Goal: Transaction & Acquisition: Purchase product/service

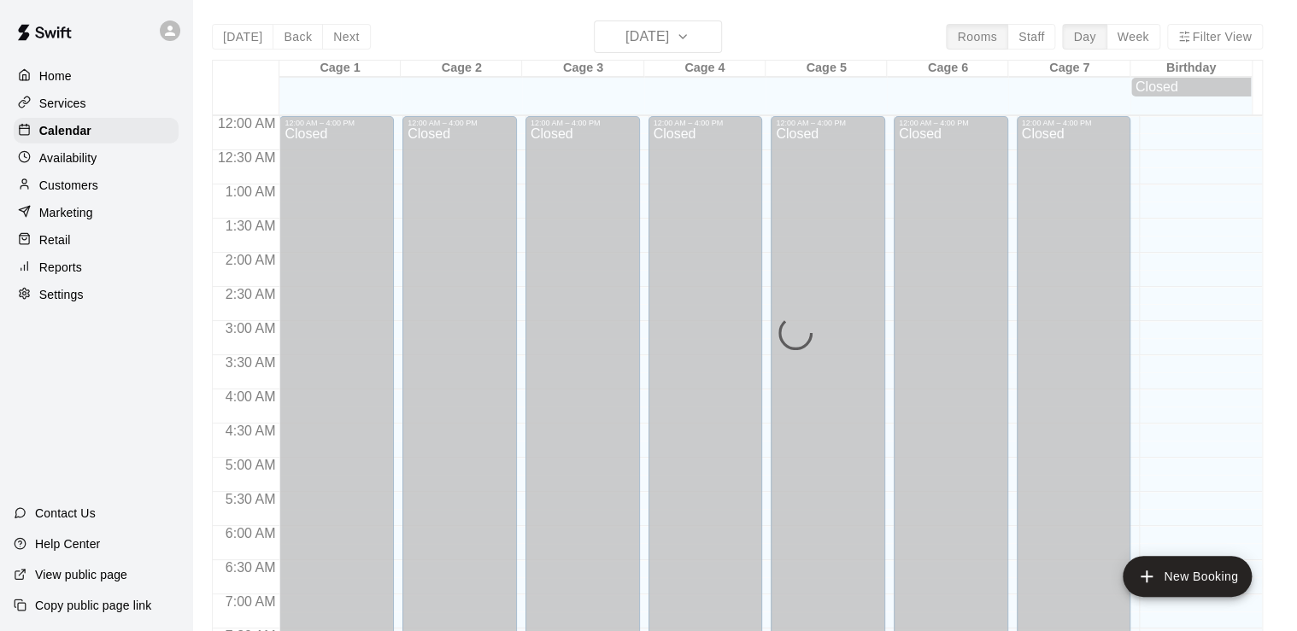
scroll to position [817, 0]
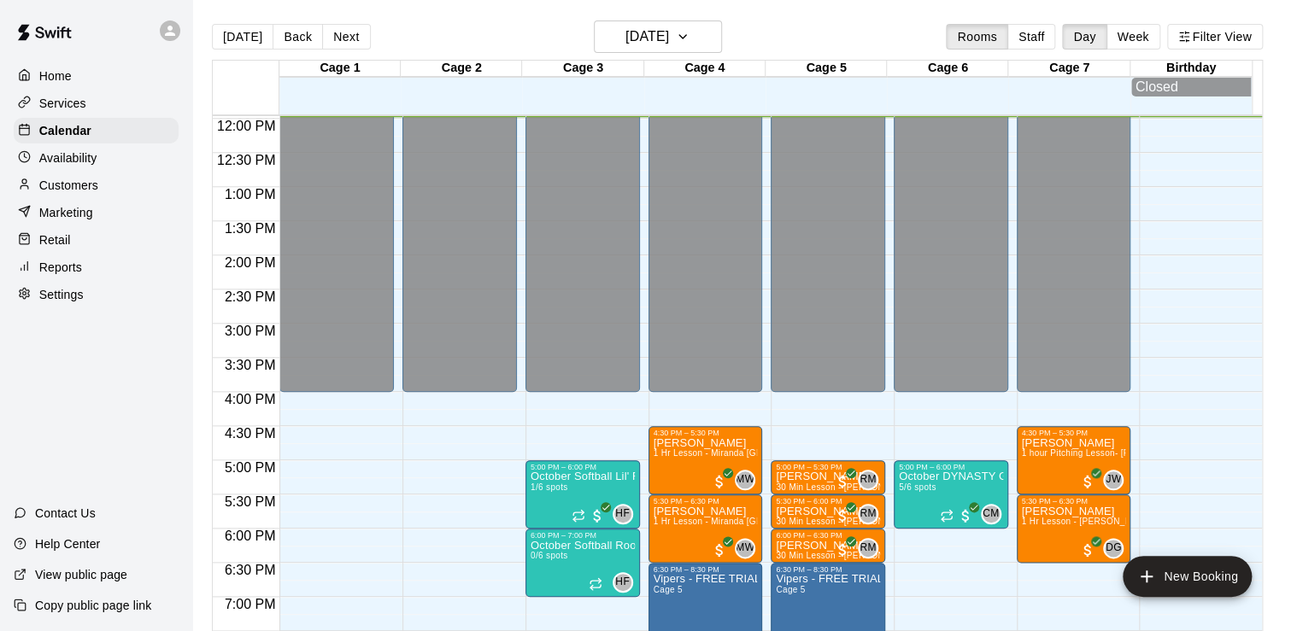
click at [63, 249] on p "Retail" at bounding box center [55, 239] width 32 height 17
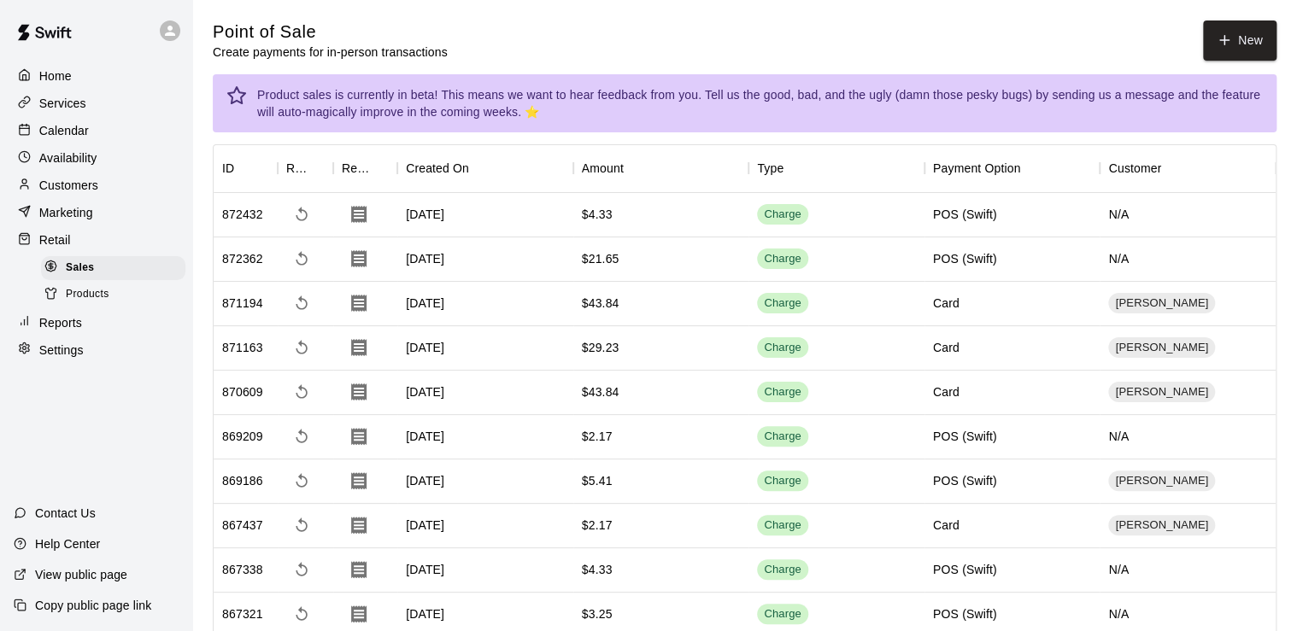
click at [93, 193] on p "Customers" at bounding box center [68, 185] width 59 height 17
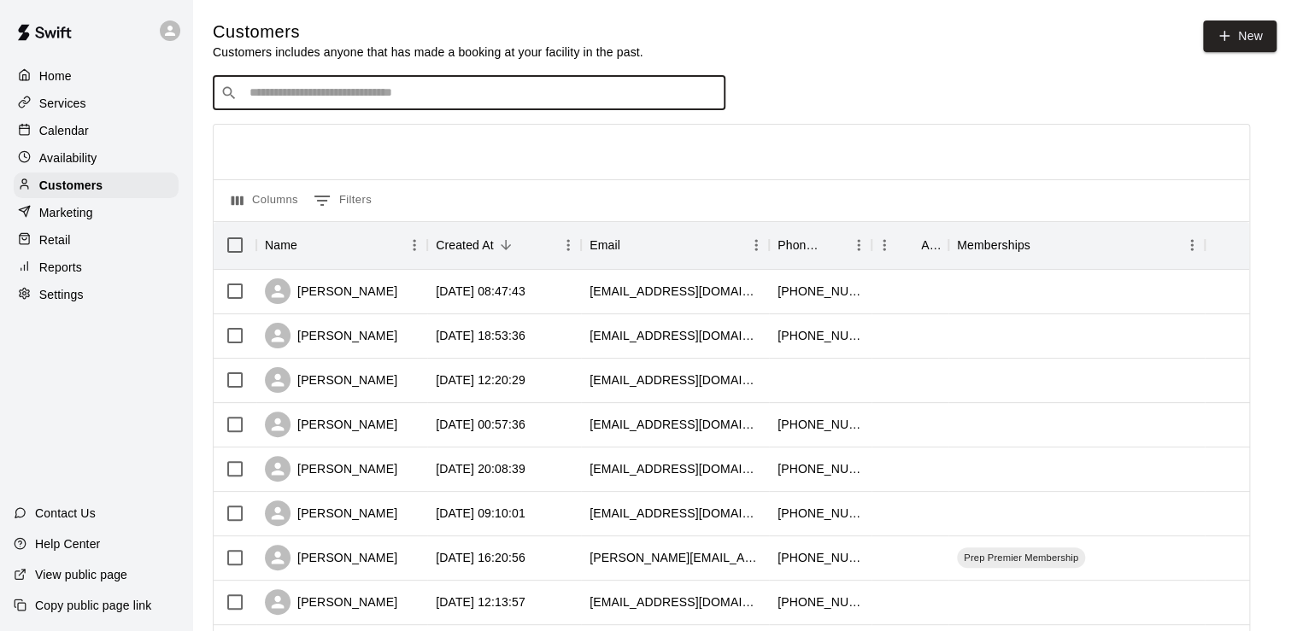
click at [335, 92] on input "Search customers by name or email" at bounding box center [480, 93] width 473 height 17
type input "******"
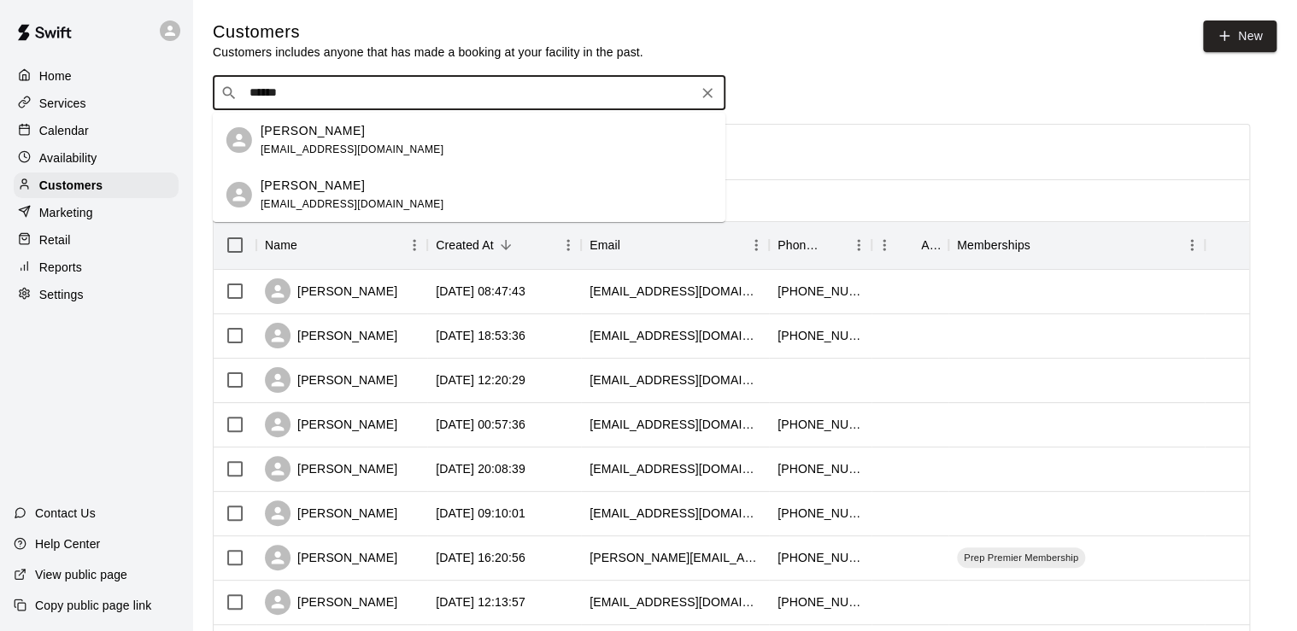
click at [274, 131] on p "[PERSON_NAME]" at bounding box center [313, 131] width 104 height 18
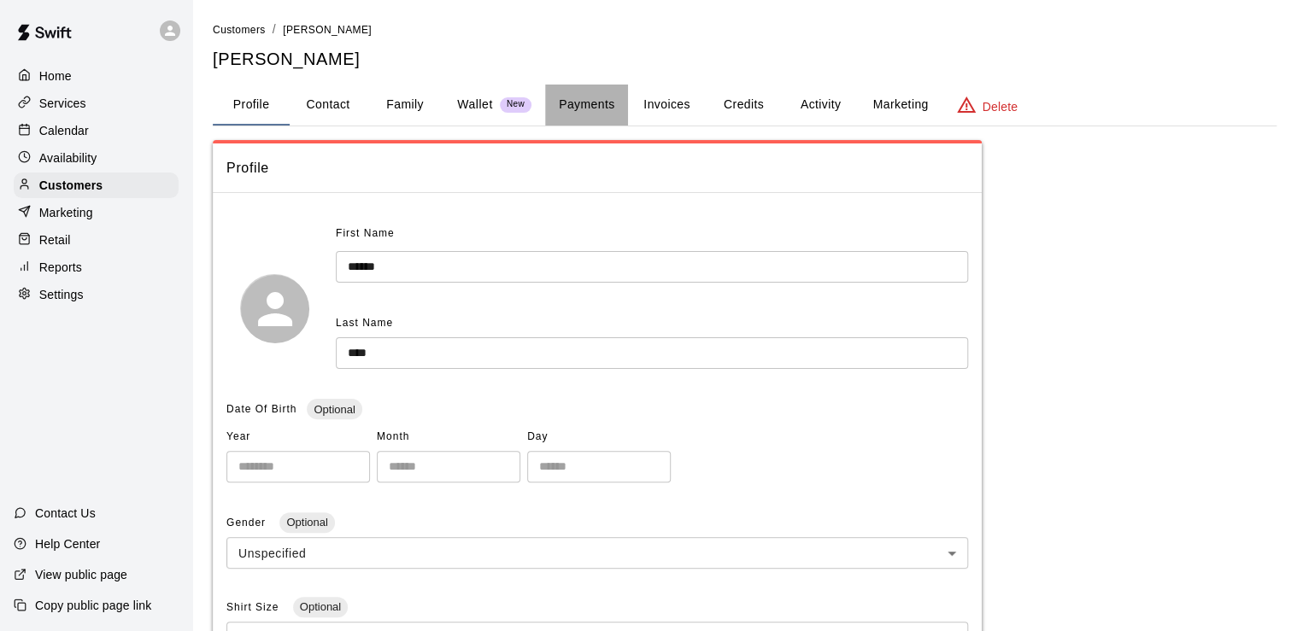
click at [608, 103] on button "Payments" at bounding box center [586, 105] width 83 height 41
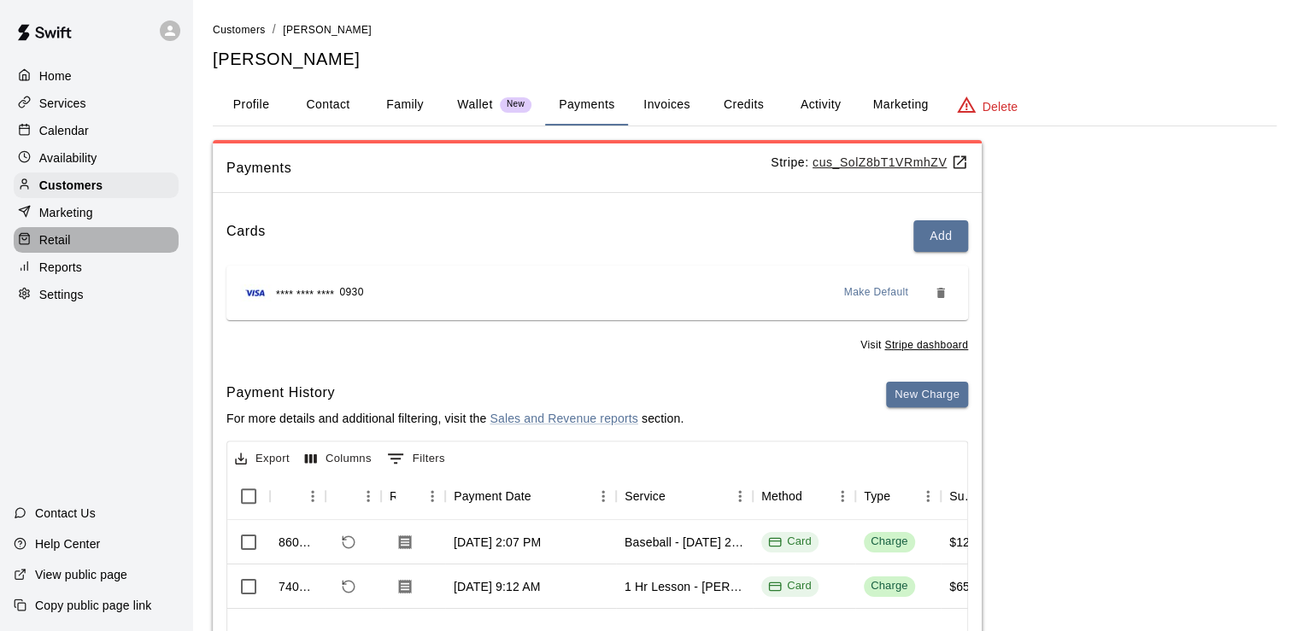
click at [66, 253] on div "Retail" at bounding box center [96, 240] width 165 height 26
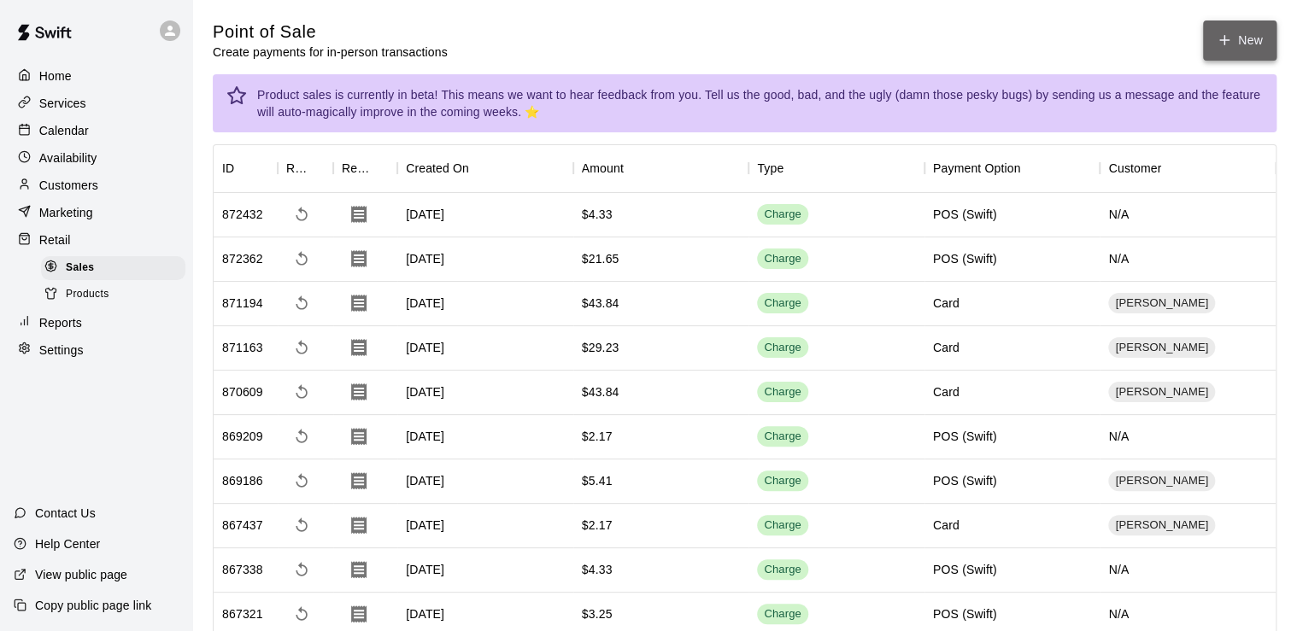
click at [1230, 27] on button "New" at bounding box center [1239, 41] width 73 height 40
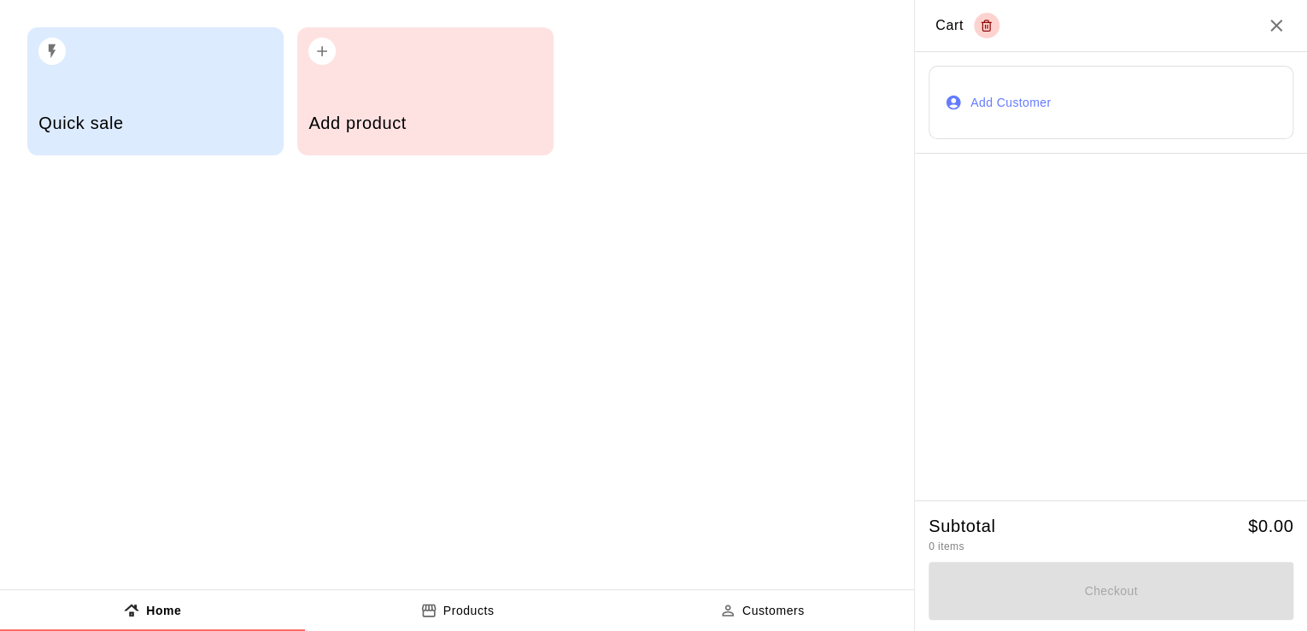
click at [337, 78] on div "Add product" at bounding box center [425, 91] width 256 height 128
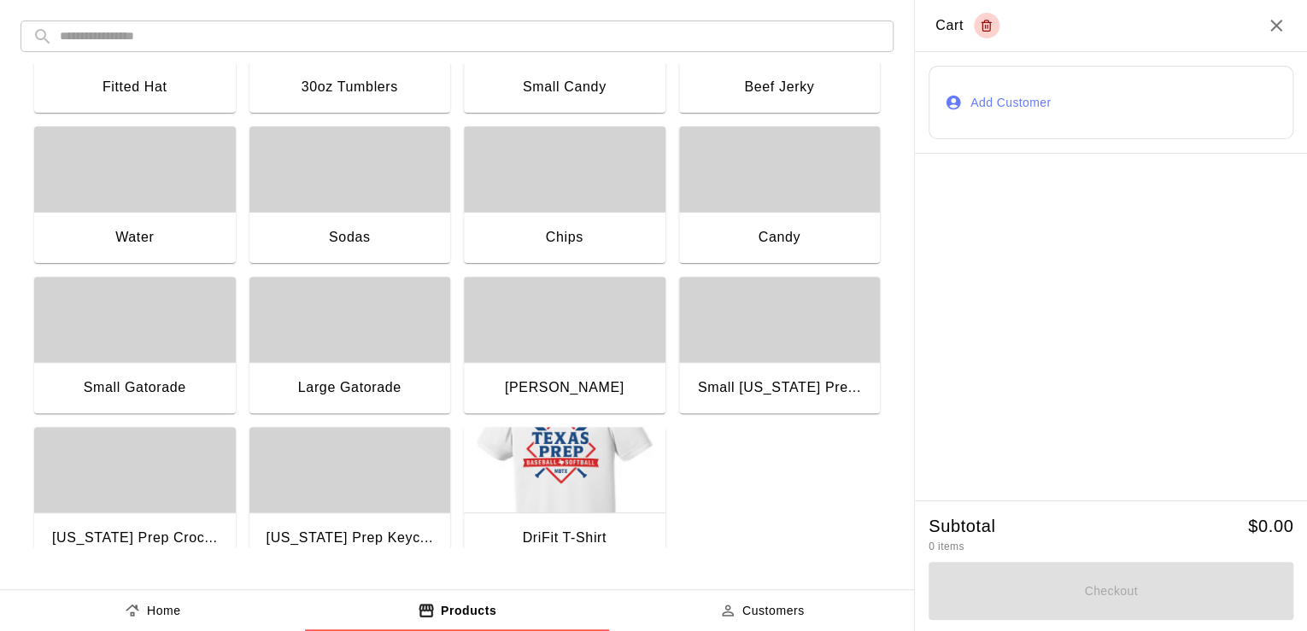
scroll to position [281, 0]
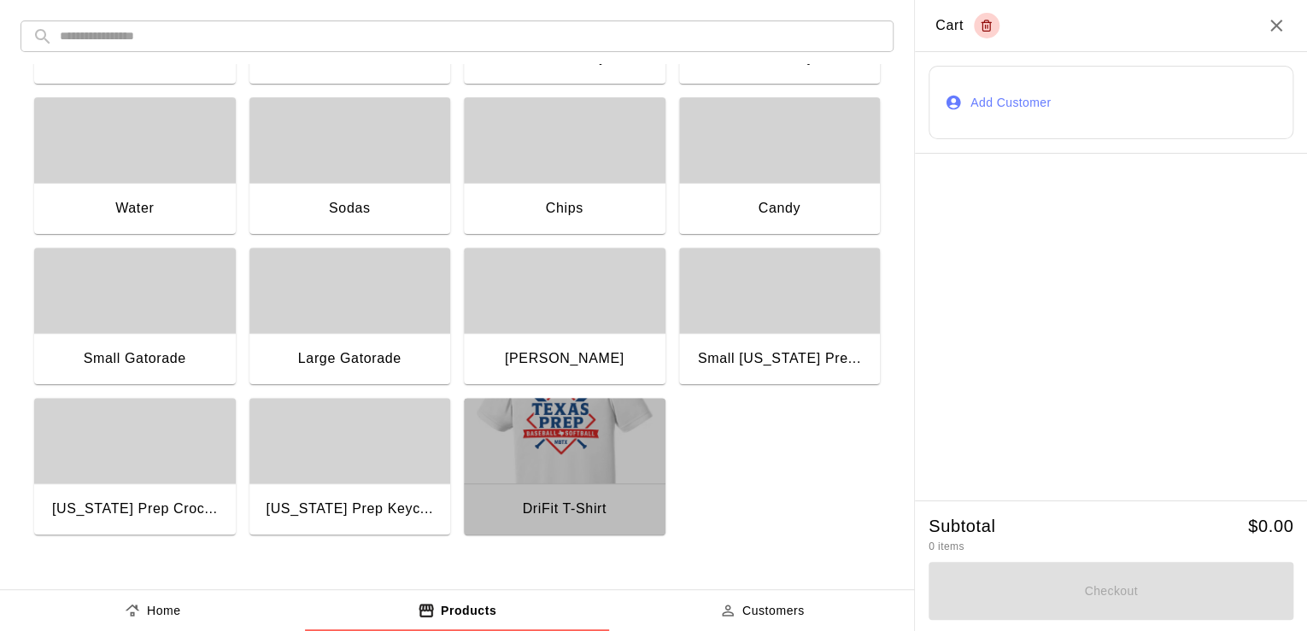
click at [536, 417] on img "button" at bounding box center [565, 440] width 202 height 85
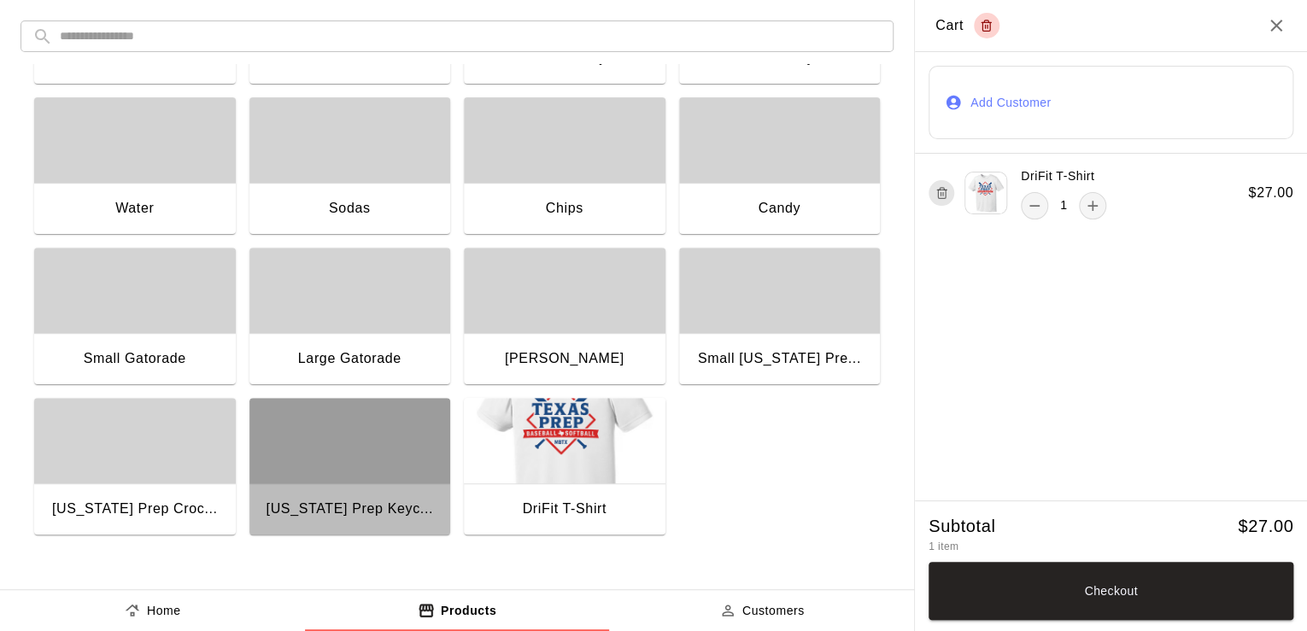
click at [374, 428] on div "button" at bounding box center [350, 440] width 202 height 85
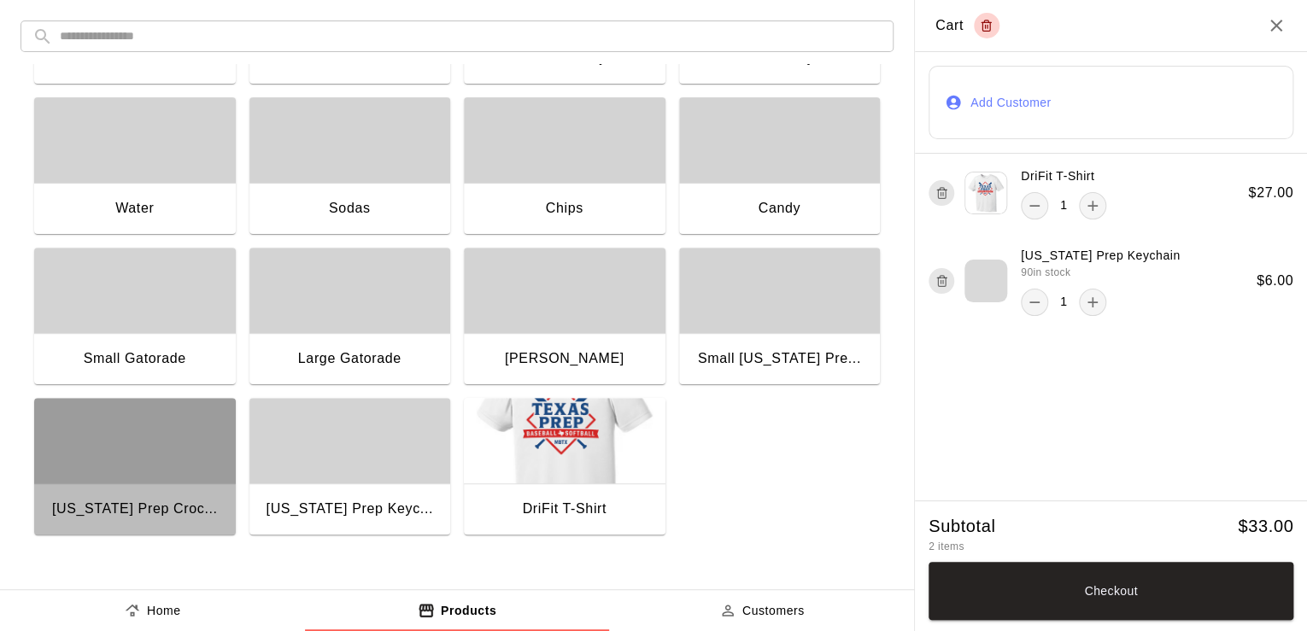
click at [167, 464] on div "button" at bounding box center [135, 440] width 202 height 85
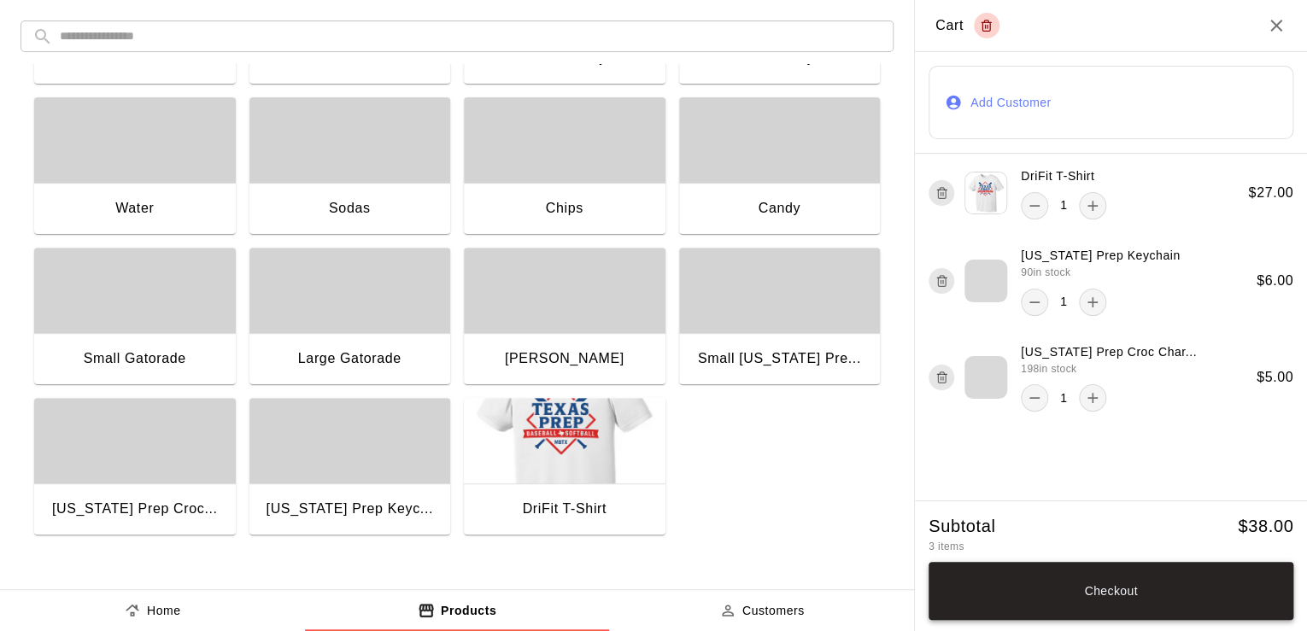
click at [1121, 592] on button "Checkout" at bounding box center [1111, 591] width 365 height 58
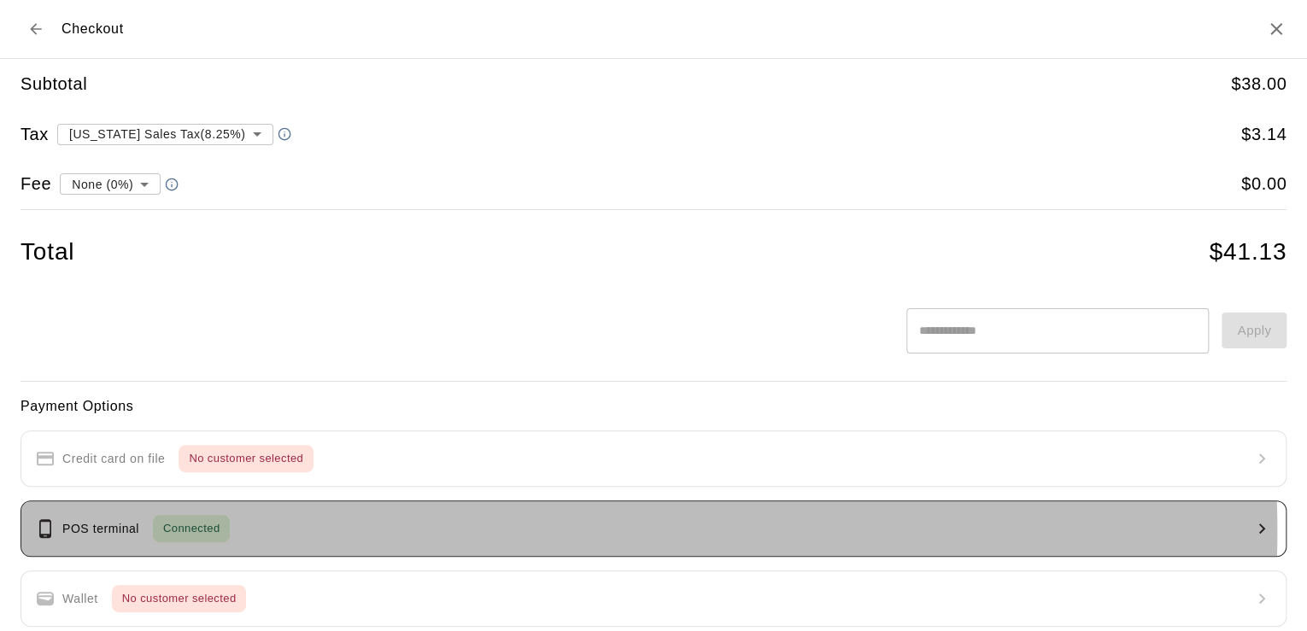
click at [390, 530] on button "POS terminal Connected" at bounding box center [654, 529] width 1266 height 56
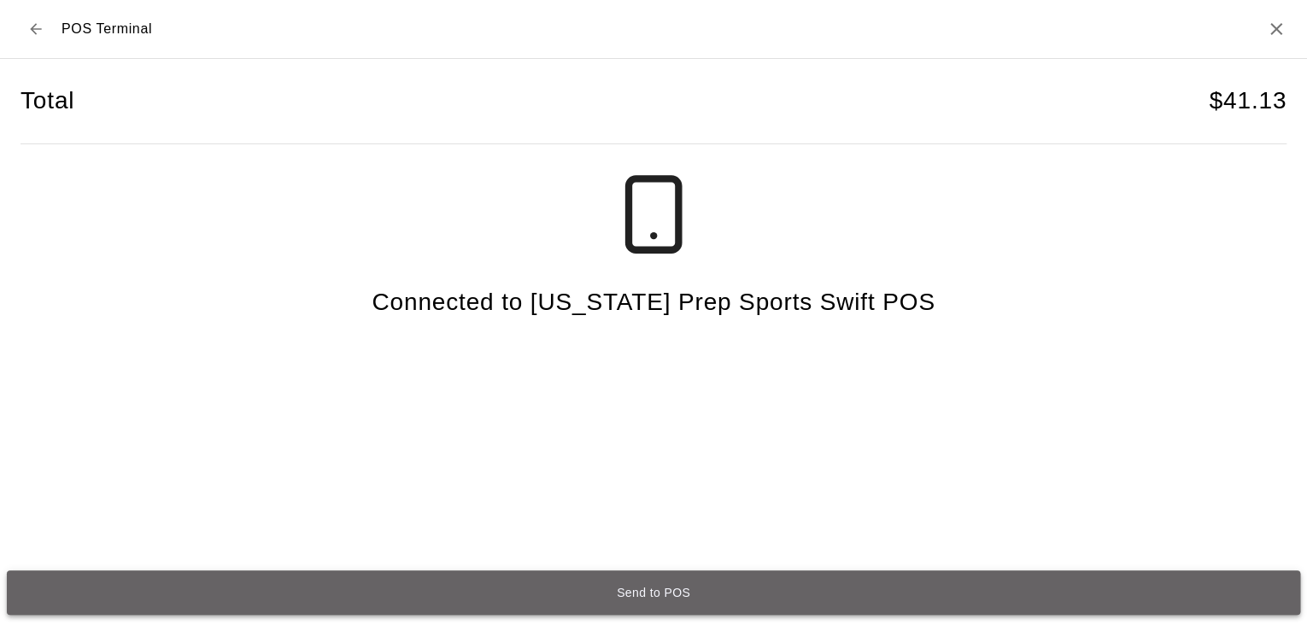
click at [670, 590] on button "Send to POS" at bounding box center [653, 593] width 1293 height 44
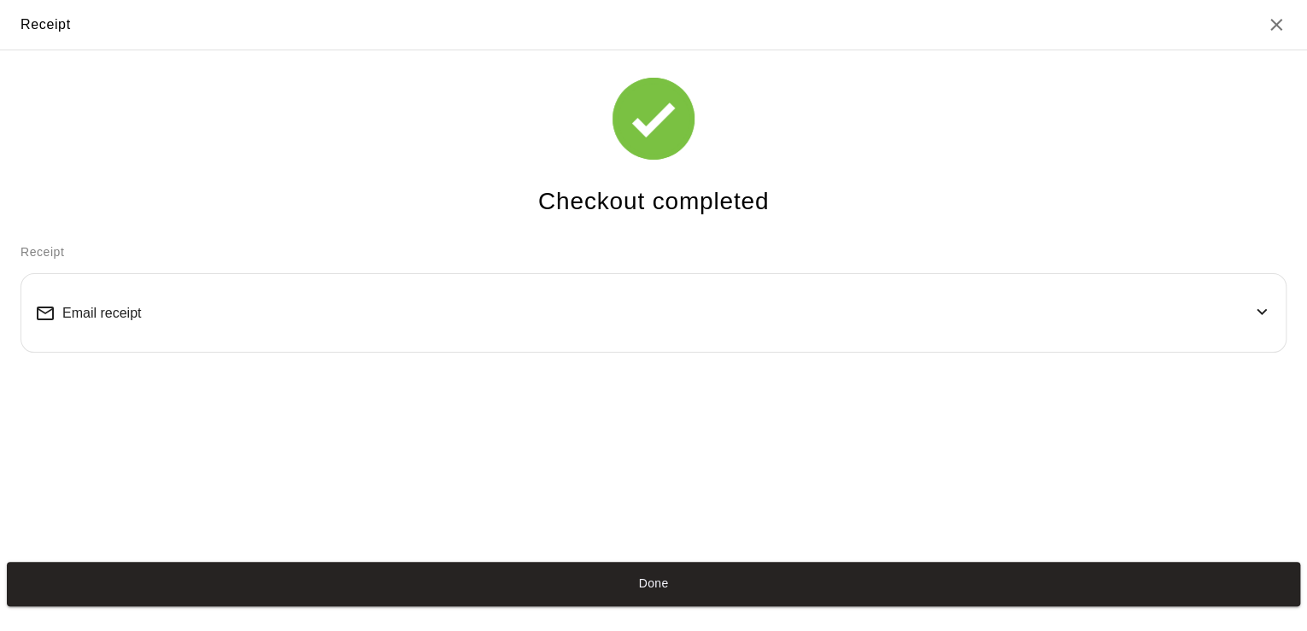
click at [1257, 311] on icon at bounding box center [1262, 311] width 10 height 6
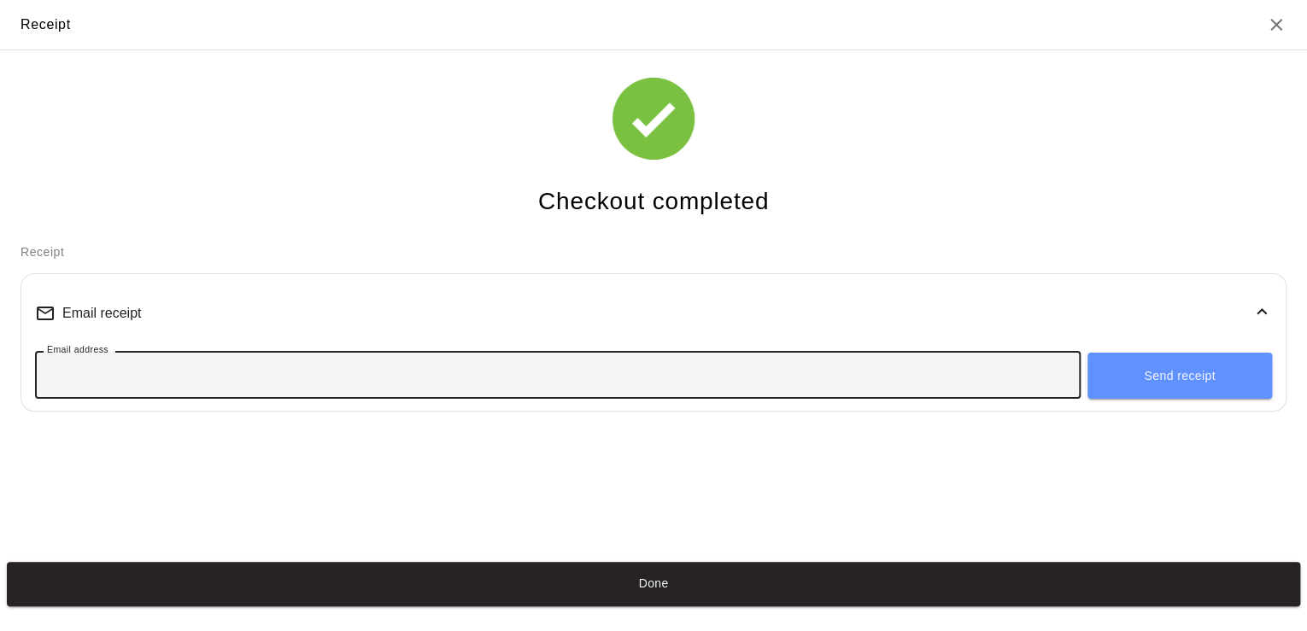
click at [407, 365] on input "Email address" at bounding box center [558, 375] width 1046 height 32
type input "**********"
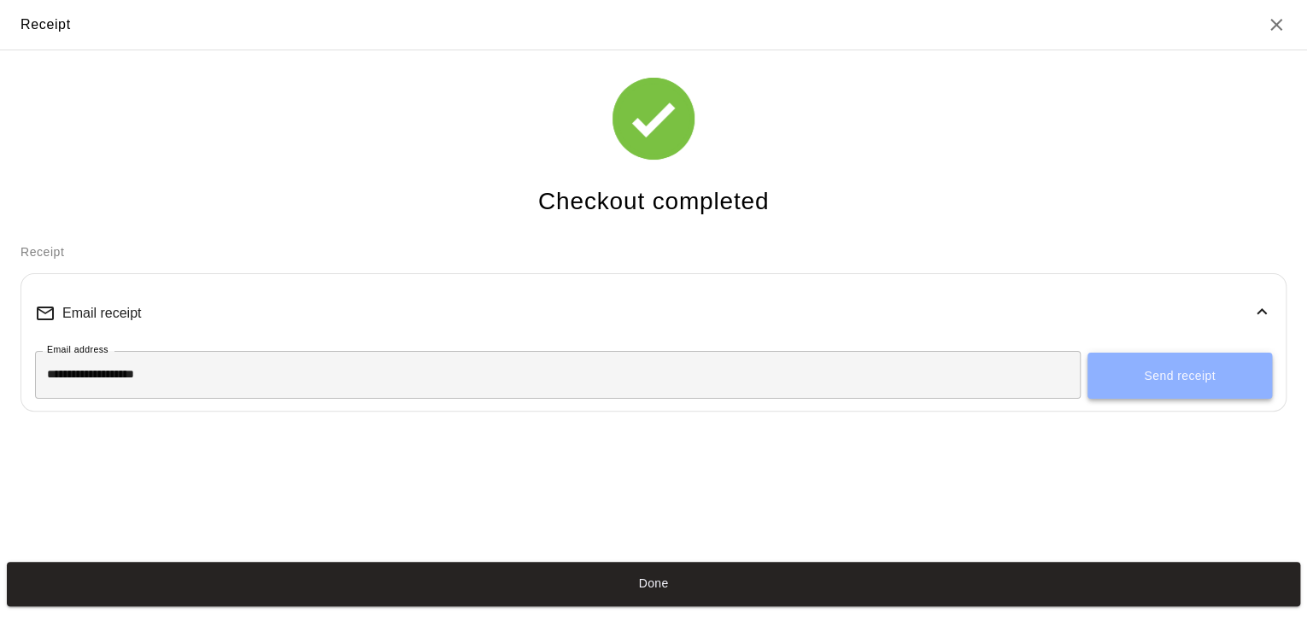
click at [1162, 383] on button "Send receipt" at bounding box center [1179, 376] width 185 height 46
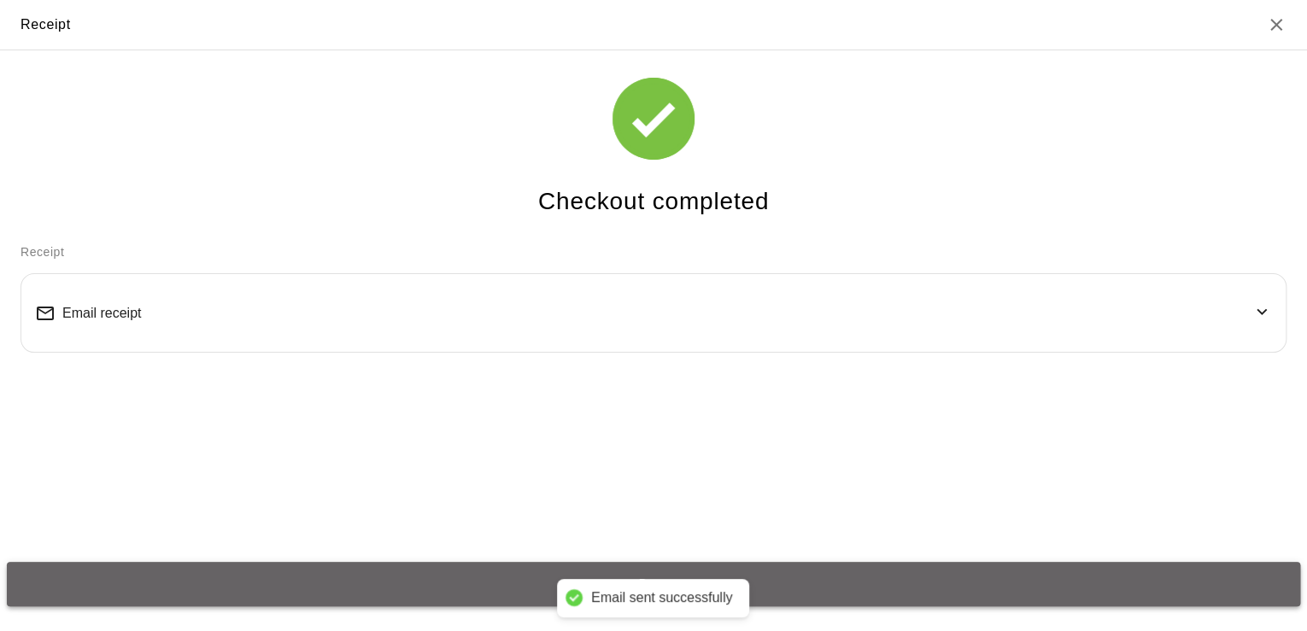
click at [806, 584] on button "Done" at bounding box center [653, 584] width 1293 height 44
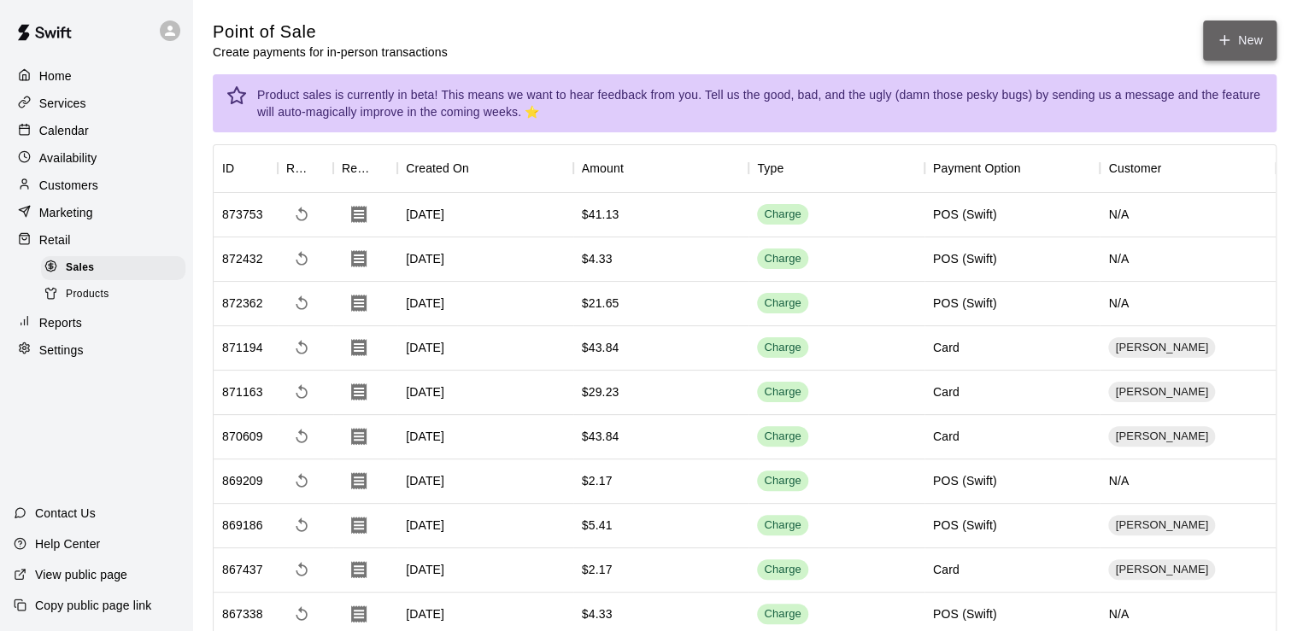
click at [1227, 46] on icon "button" at bounding box center [1223, 39] width 15 height 15
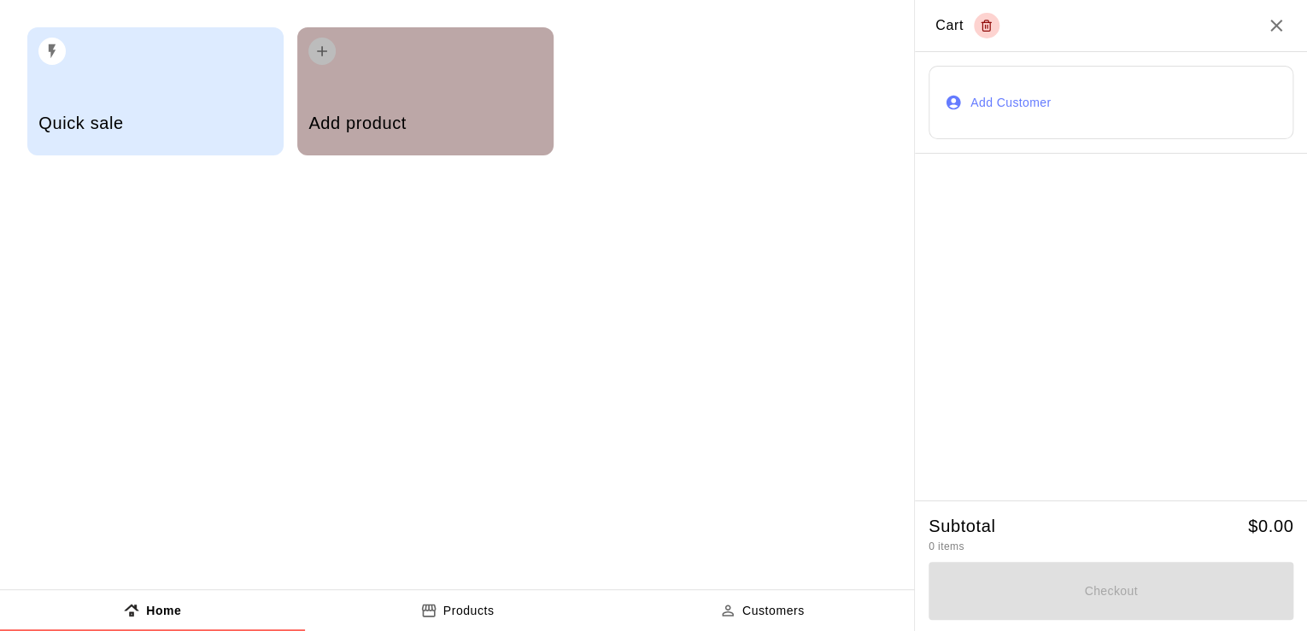
click at [523, 103] on div "Add product" at bounding box center [424, 125] width 233 height 61
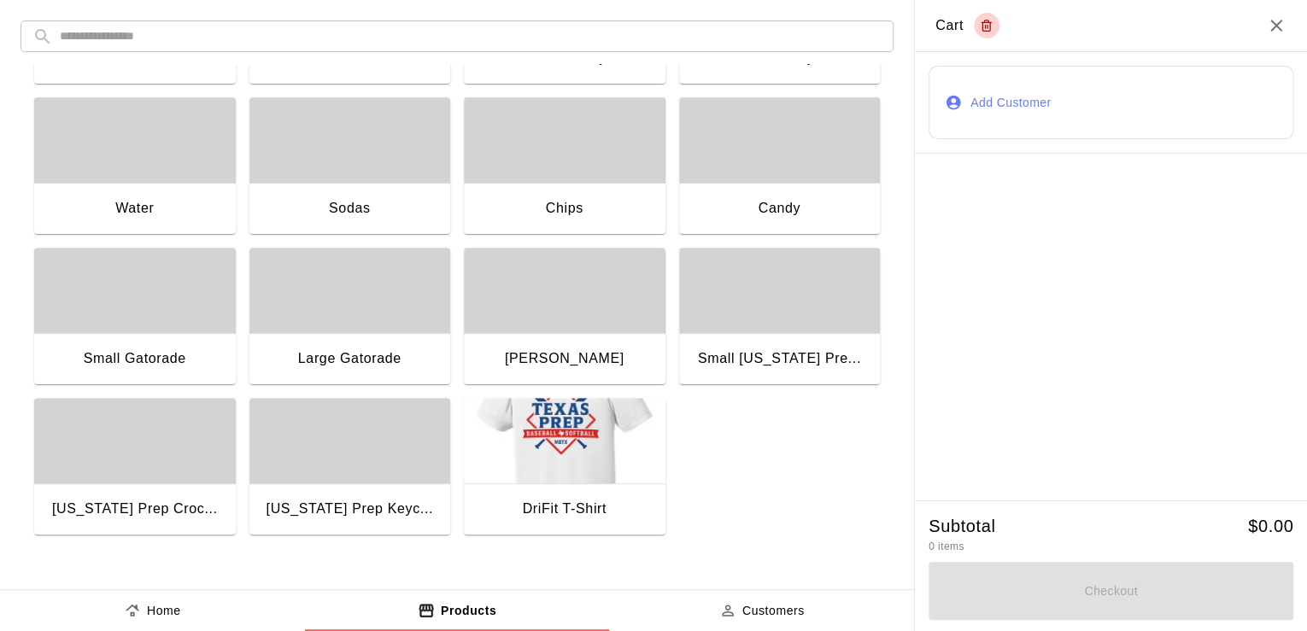
click at [544, 461] on img "button" at bounding box center [565, 440] width 202 height 85
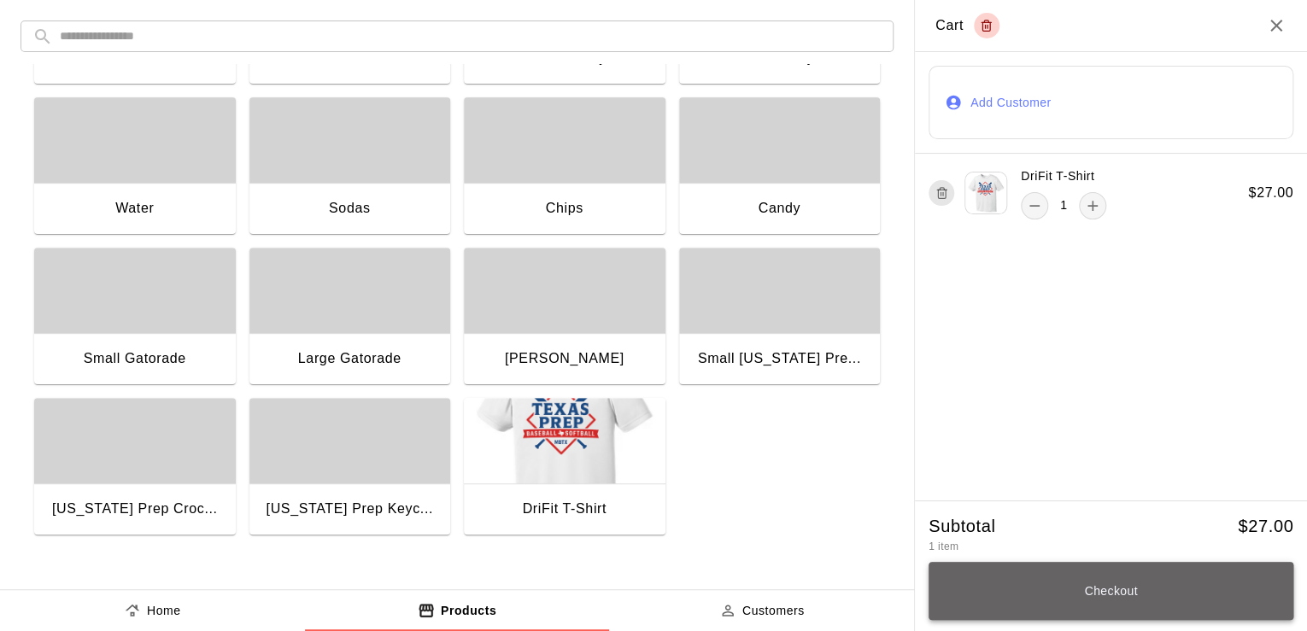
click at [1114, 588] on button "Checkout" at bounding box center [1111, 591] width 365 height 58
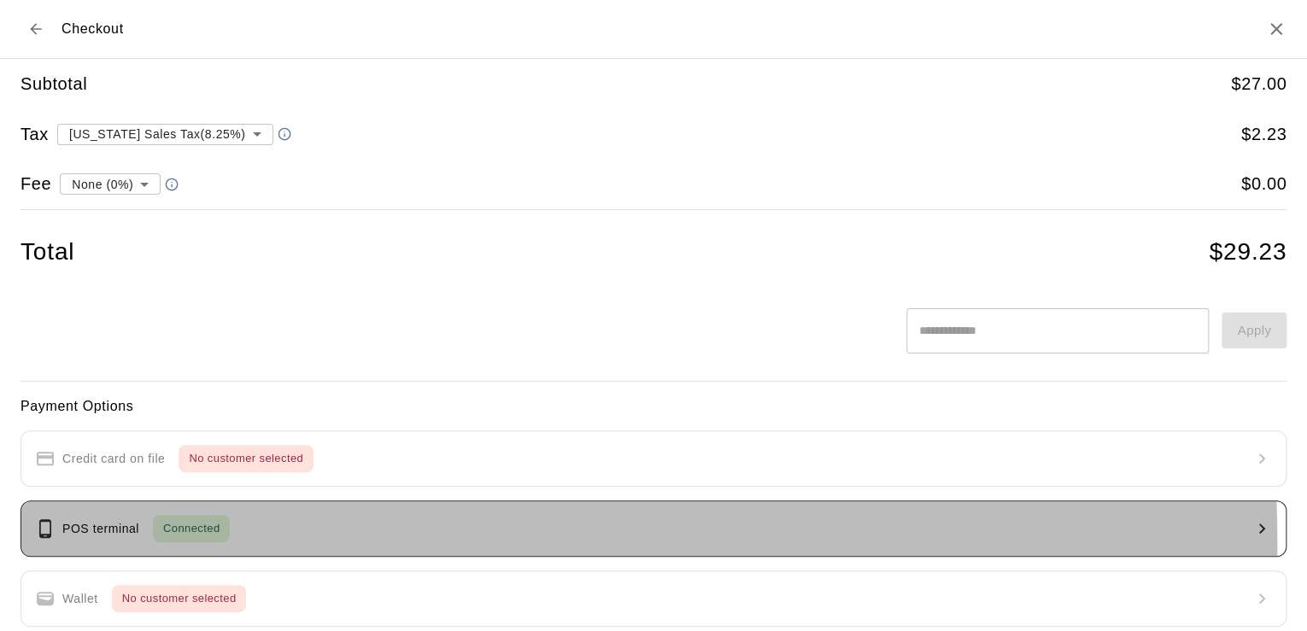
click at [223, 542] on button "POS terminal Connected" at bounding box center [654, 529] width 1266 height 56
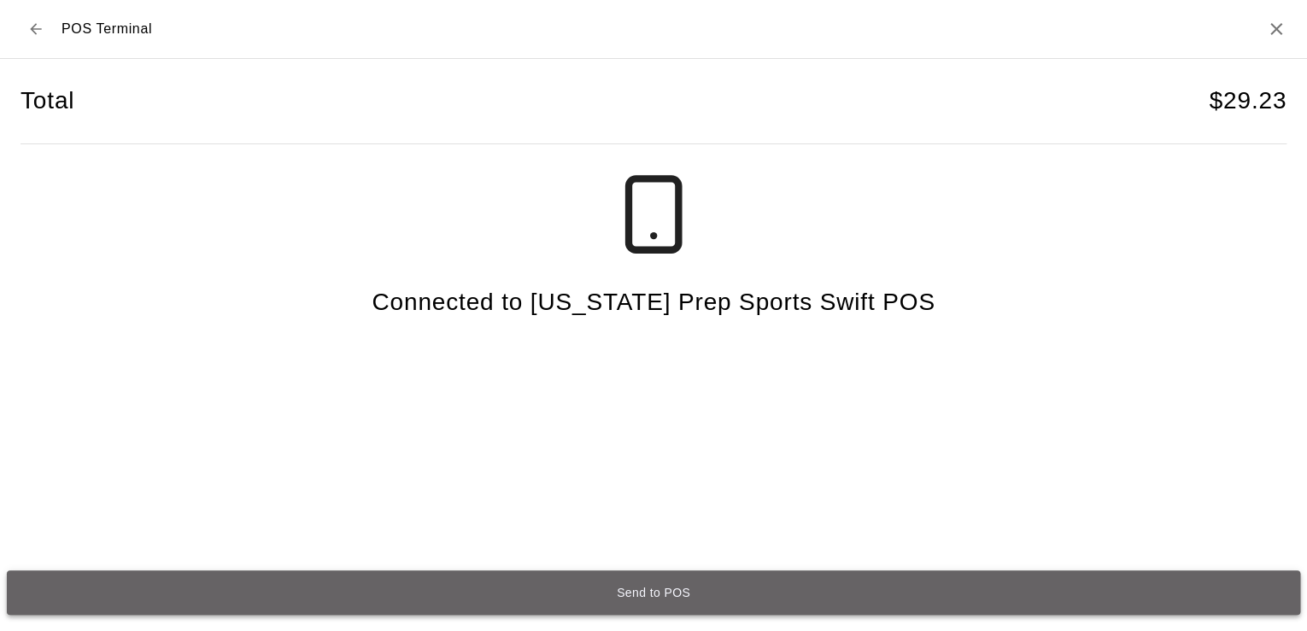
click at [652, 587] on button "Send to POS" at bounding box center [653, 593] width 1293 height 44
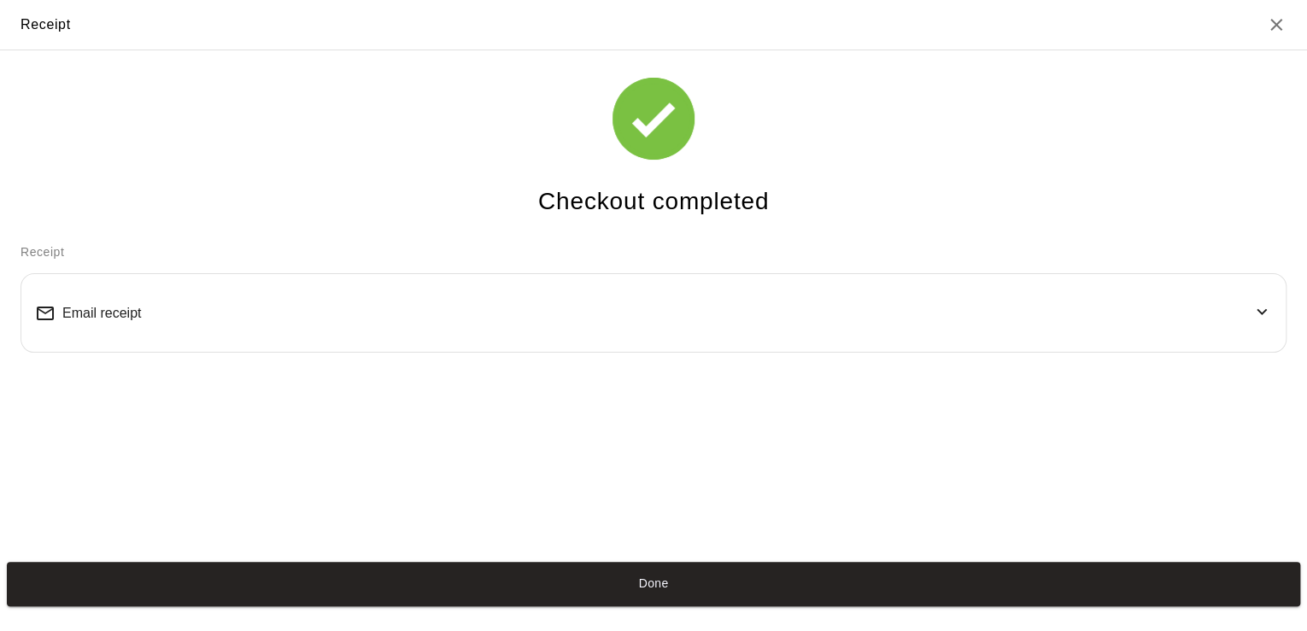
click at [560, 331] on div "Email receipt" at bounding box center [653, 313] width 1237 height 50
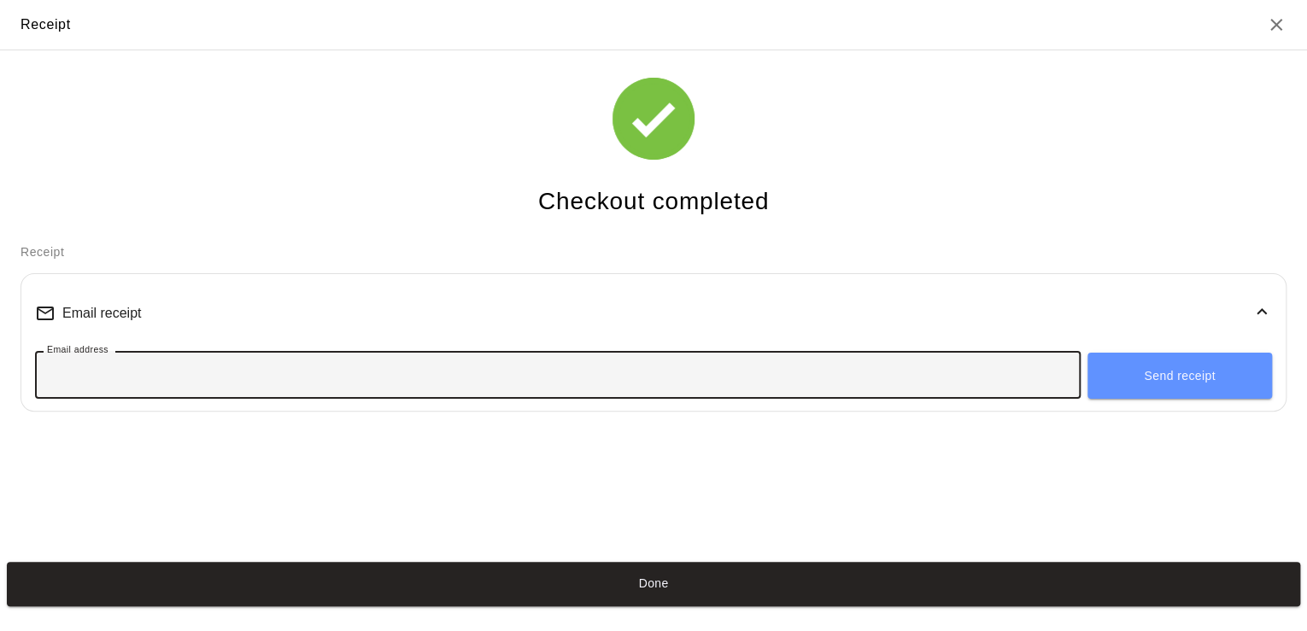
click at [356, 390] on input "Email address" at bounding box center [558, 375] width 1046 height 32
type input "**********"
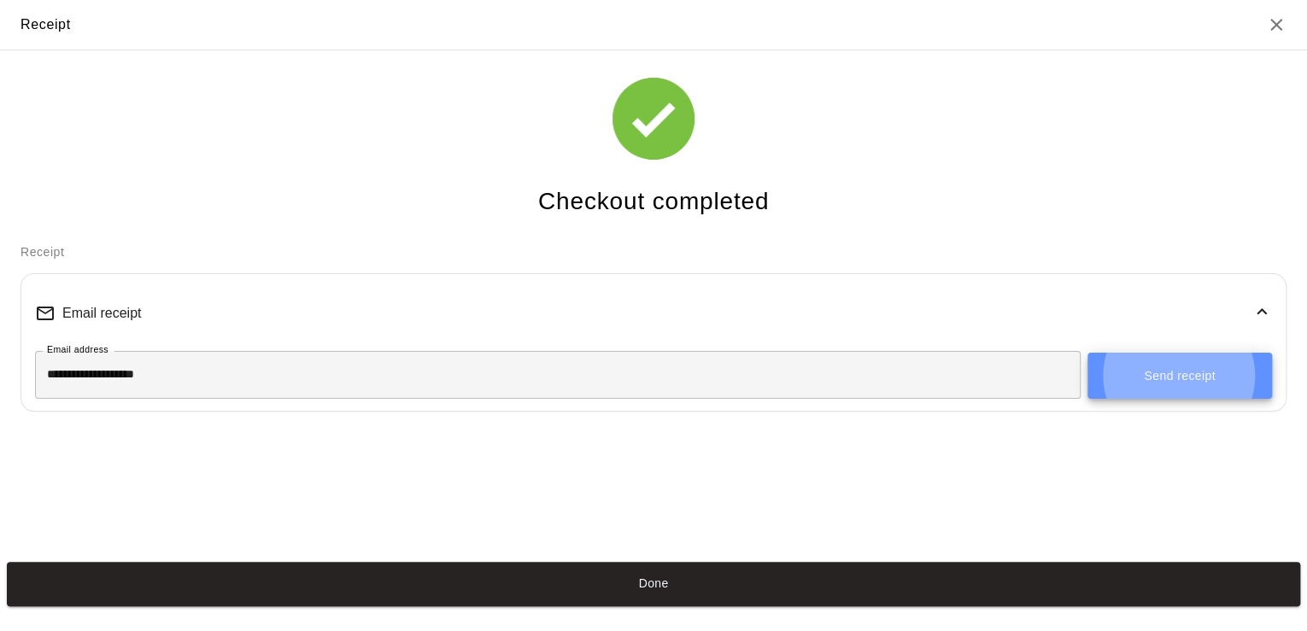
click at [1180, 376] on button "Send receipt" at bounding box center [1179, 376] width 185 height 46
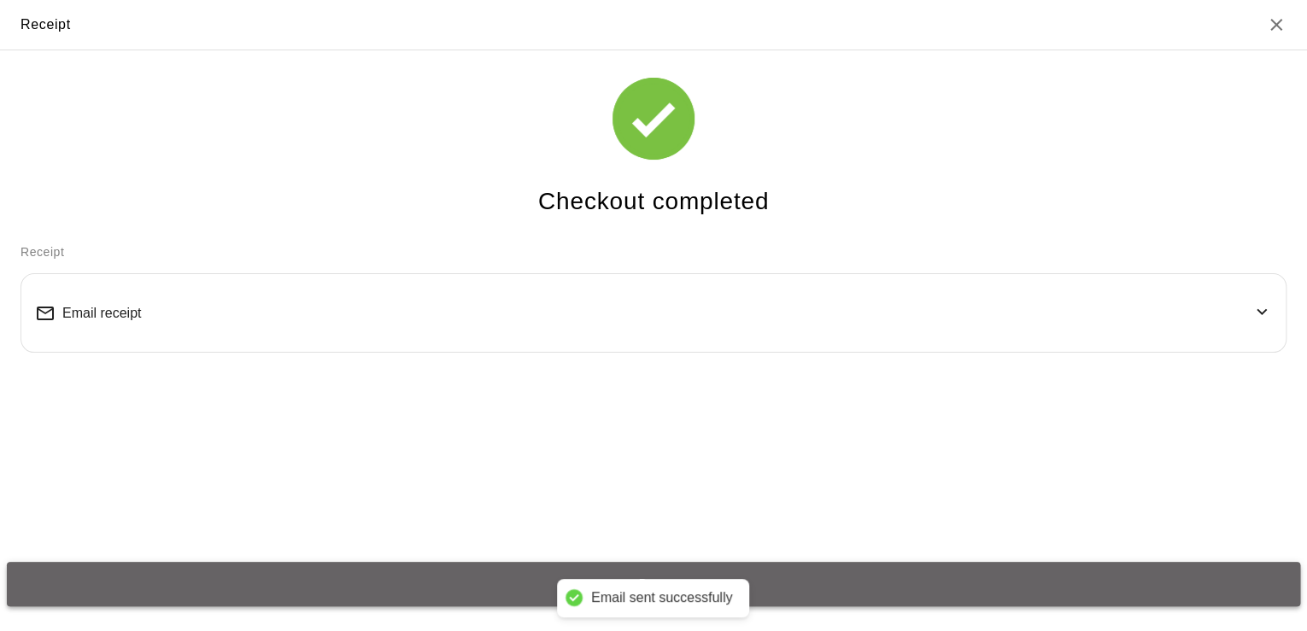
click at [777, 581] on button "Done" at bounding box center [653, 584] width 1293 height 44
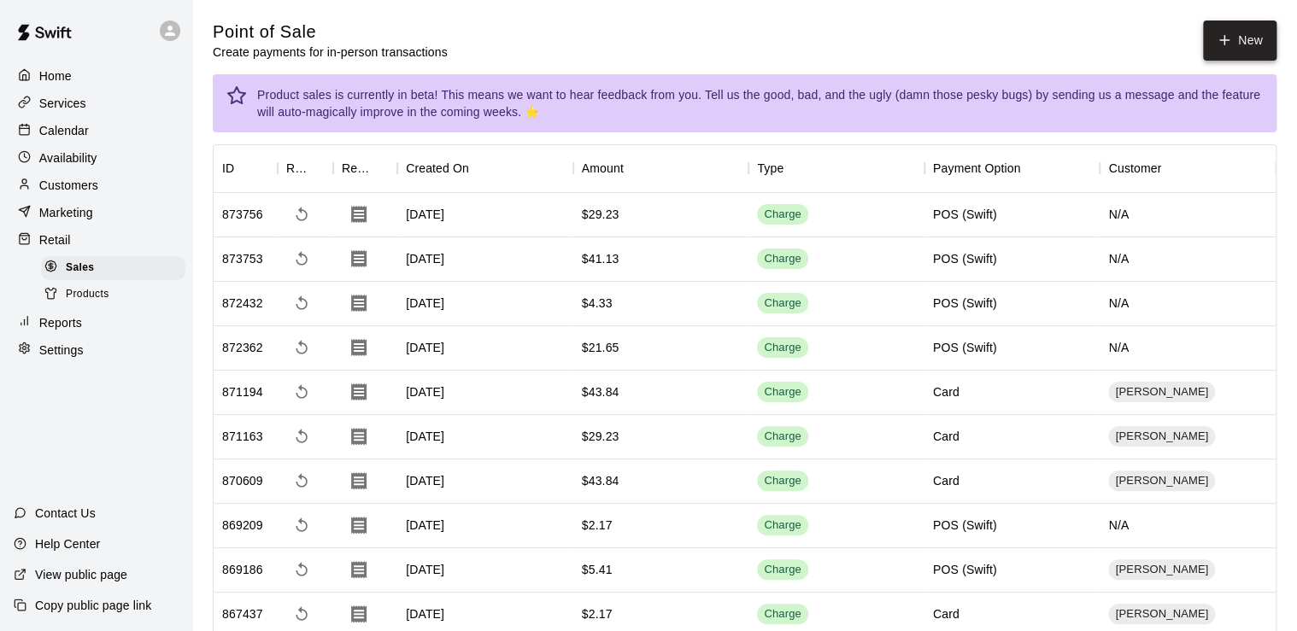
click at [1233, 38] on button "New" at bounding box center [1239, 41] width 73 height 40
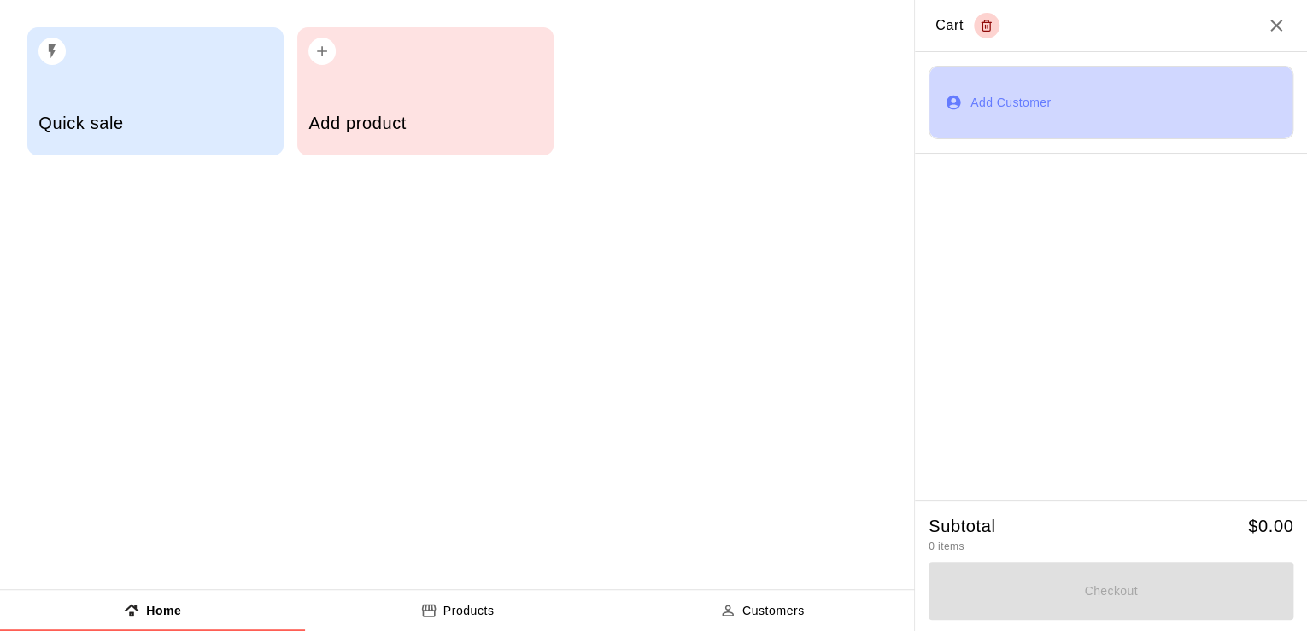
click at [981, 97] on button "Add Customer" at bounding box center [1111, 102] width 365 height 73
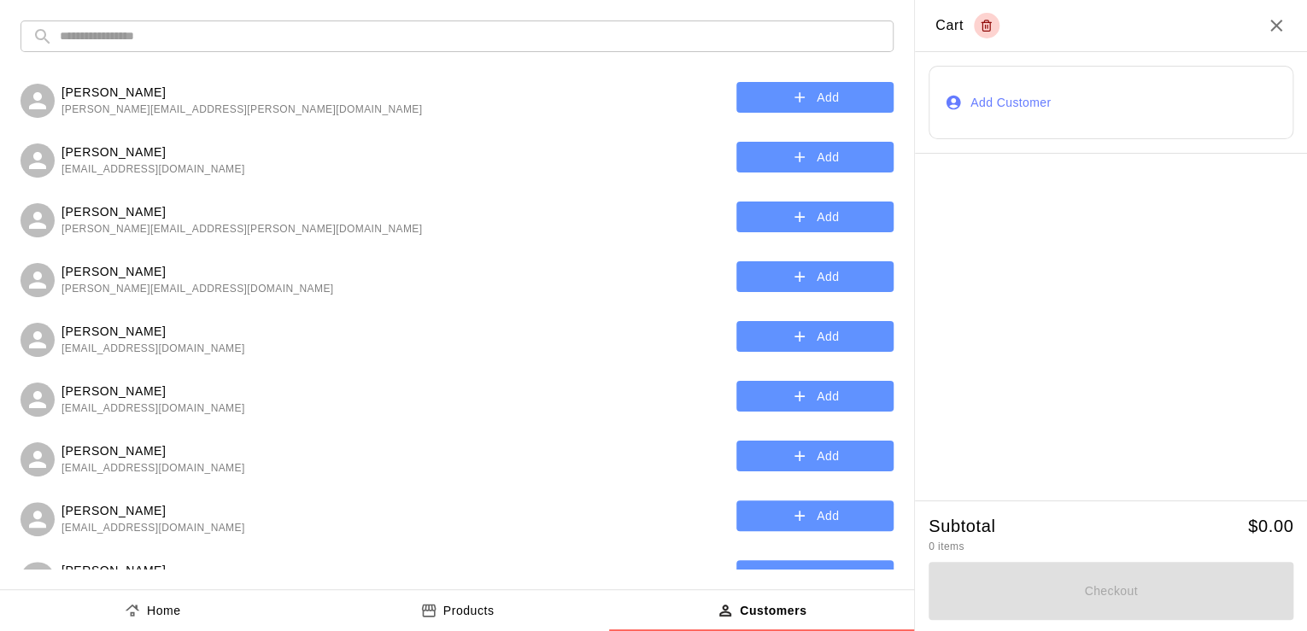
click at [489, 35] on input "text" at bounding box center [471, 37] width 822 height 32
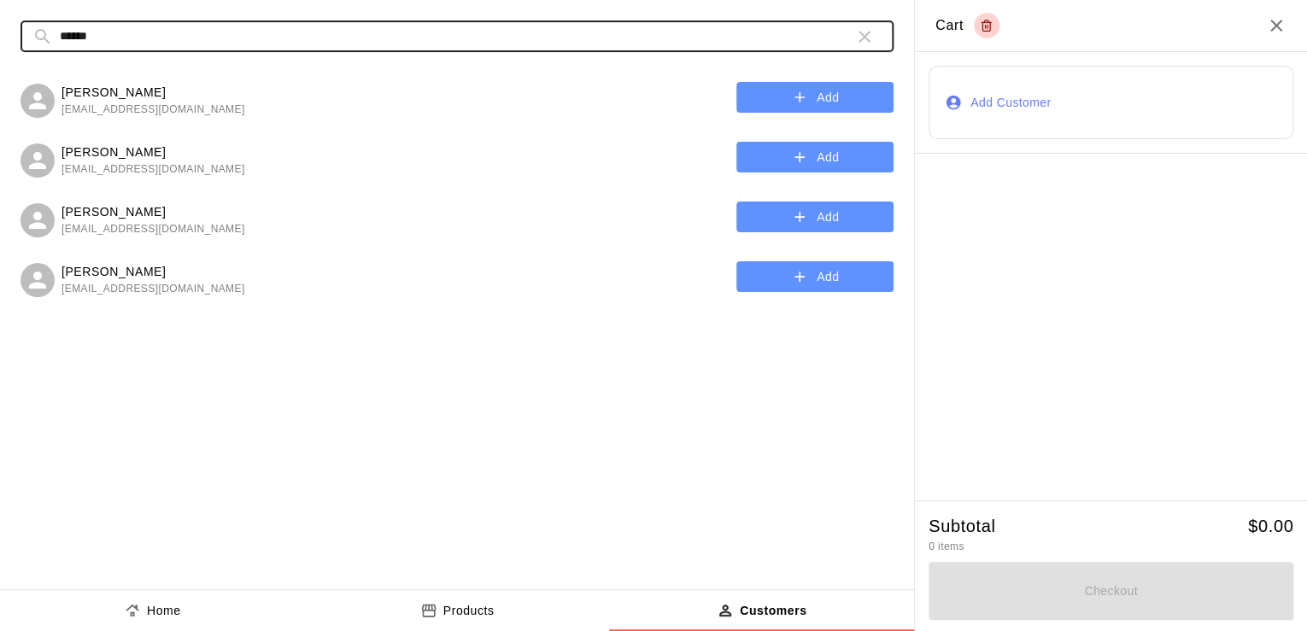
type input "******"
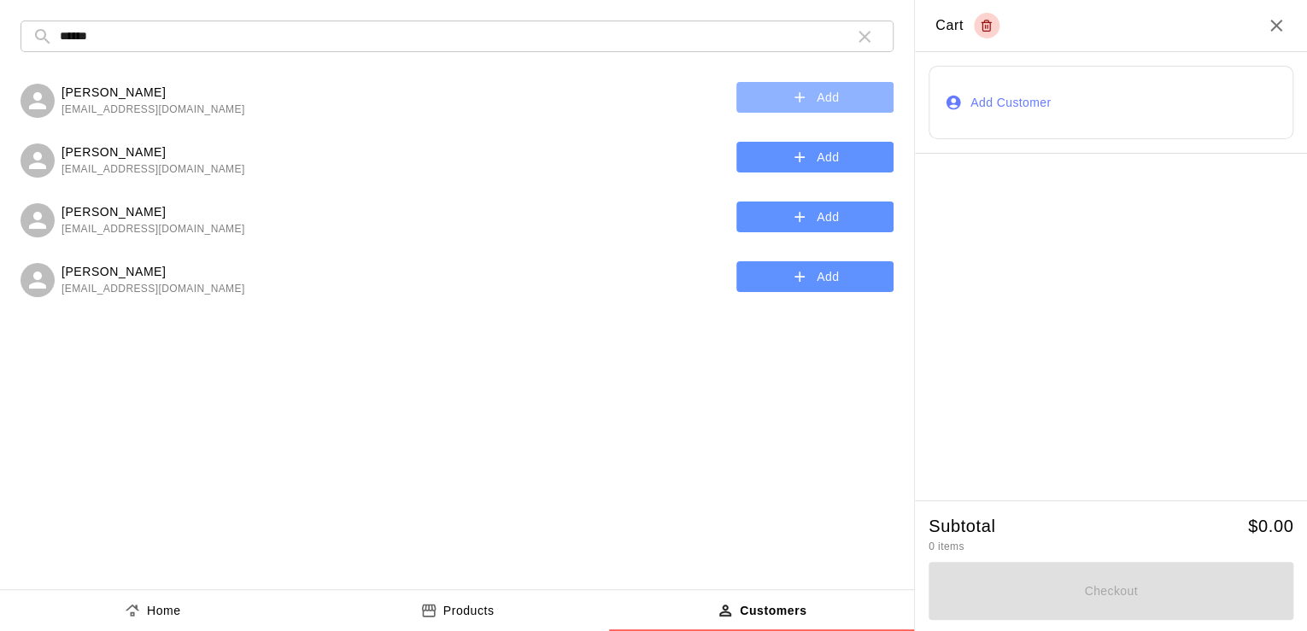
click at [800, 103] on icon "button" at bounding box center [799, 97] width 17 height 17
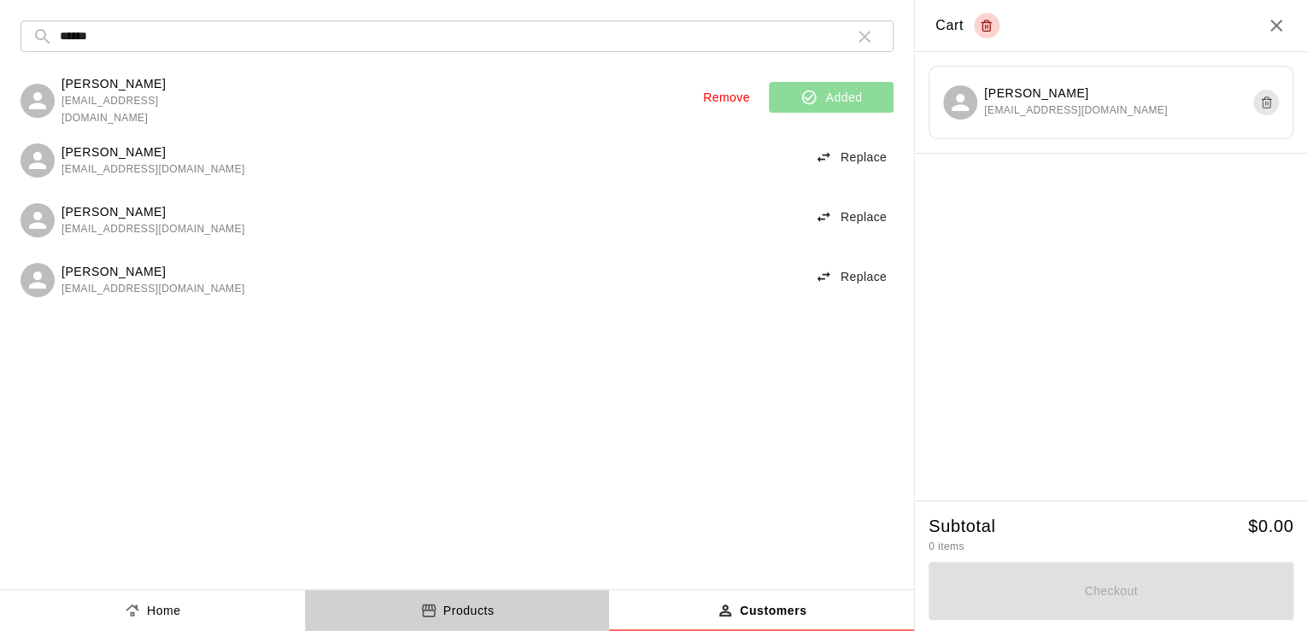
click at [451, 616] on p "Products" at bounding box center [468, 611] width 51 height 18
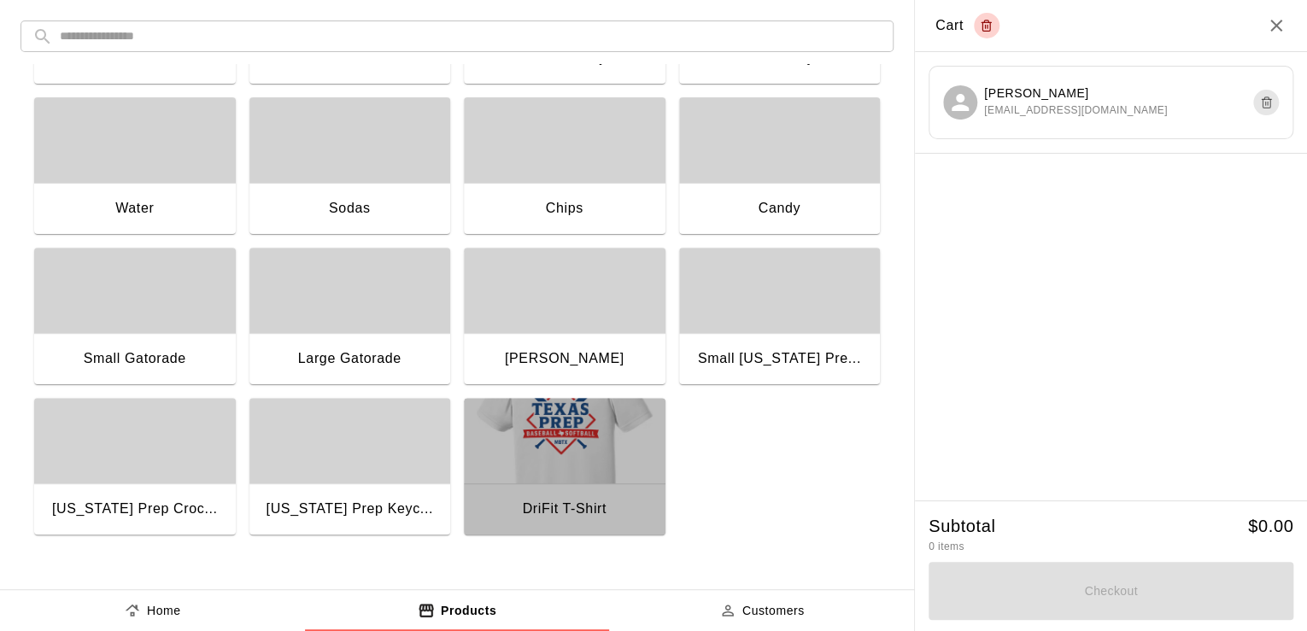
click at [505, 432] on img "button" at bounding box center [565, 440] width 202 height 85
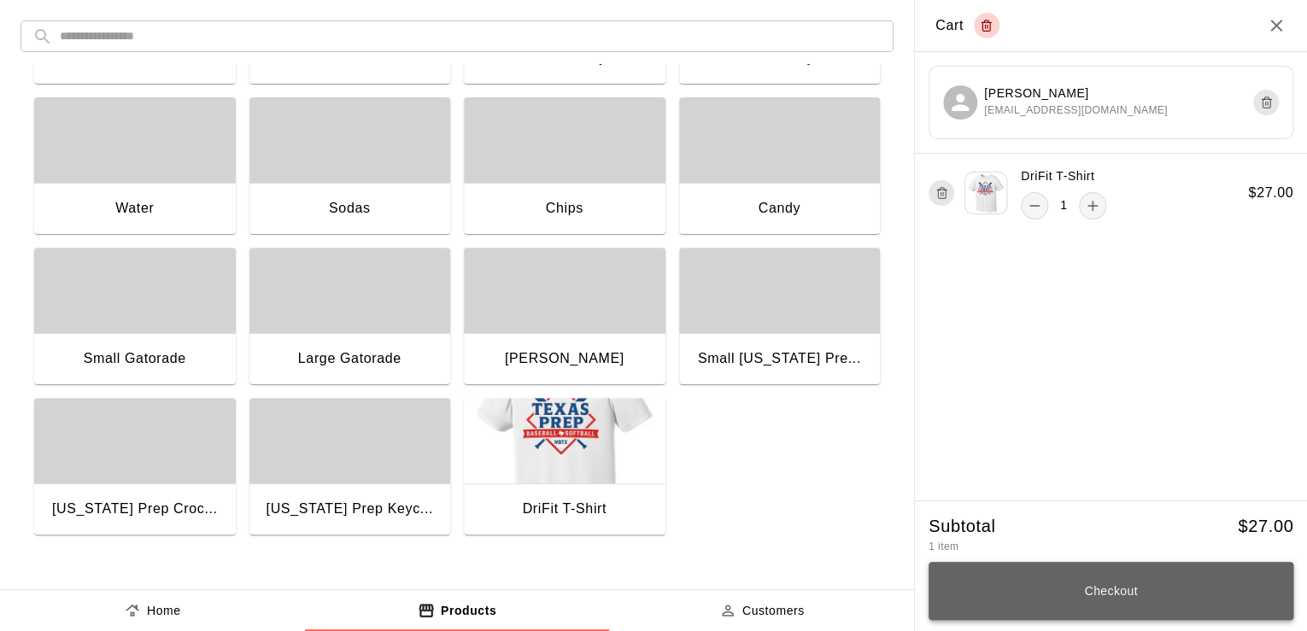
click at [1106, 592] on button "Checkout" at bounding box center [1111, 591] width 365 height 58
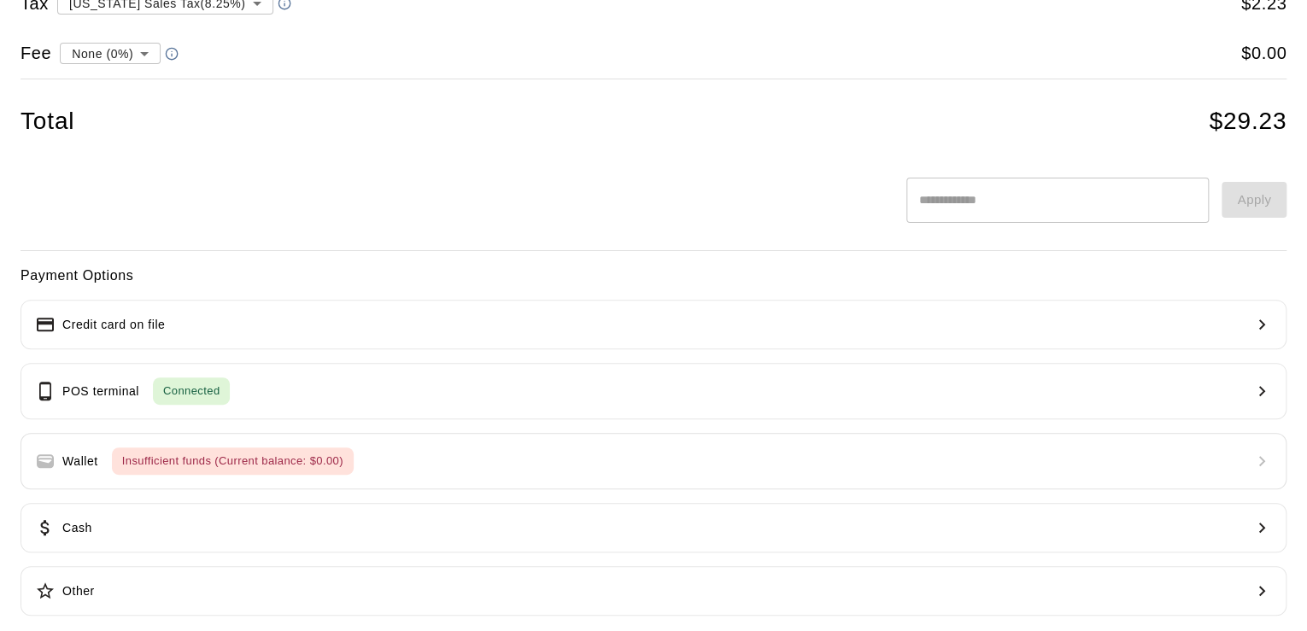
scroll to position [132, 0]
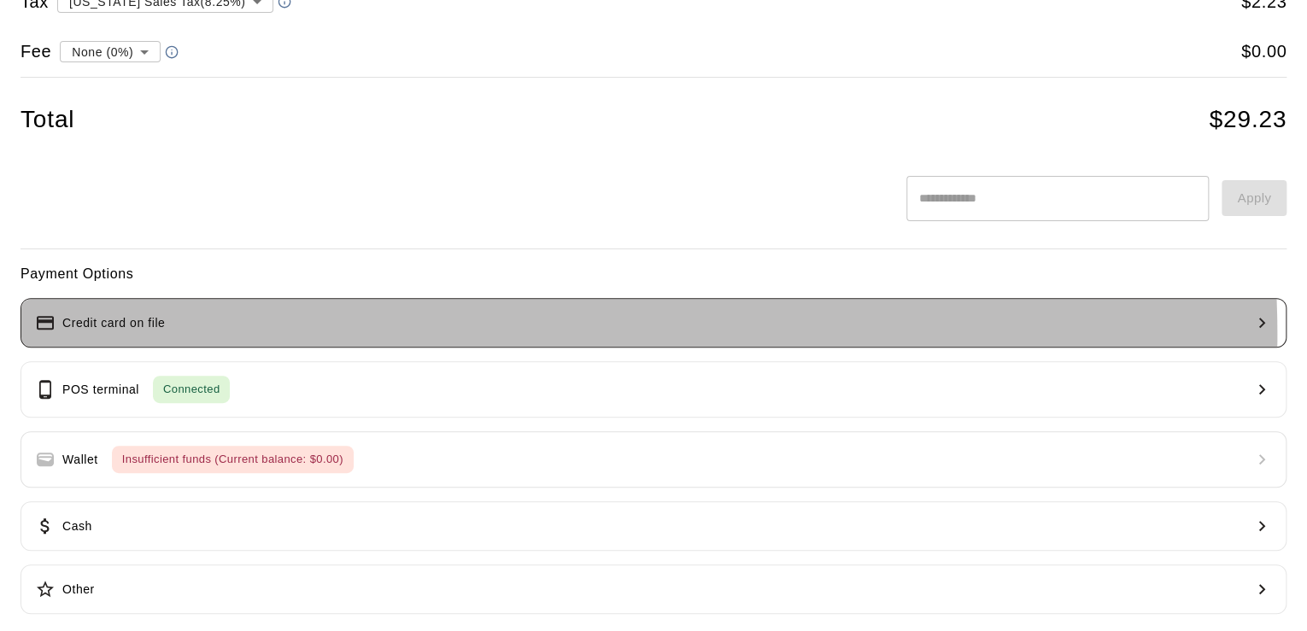
click at [470, 333] on button "Credit card on file" at bounding box center [654, 323] width 1266 height 50
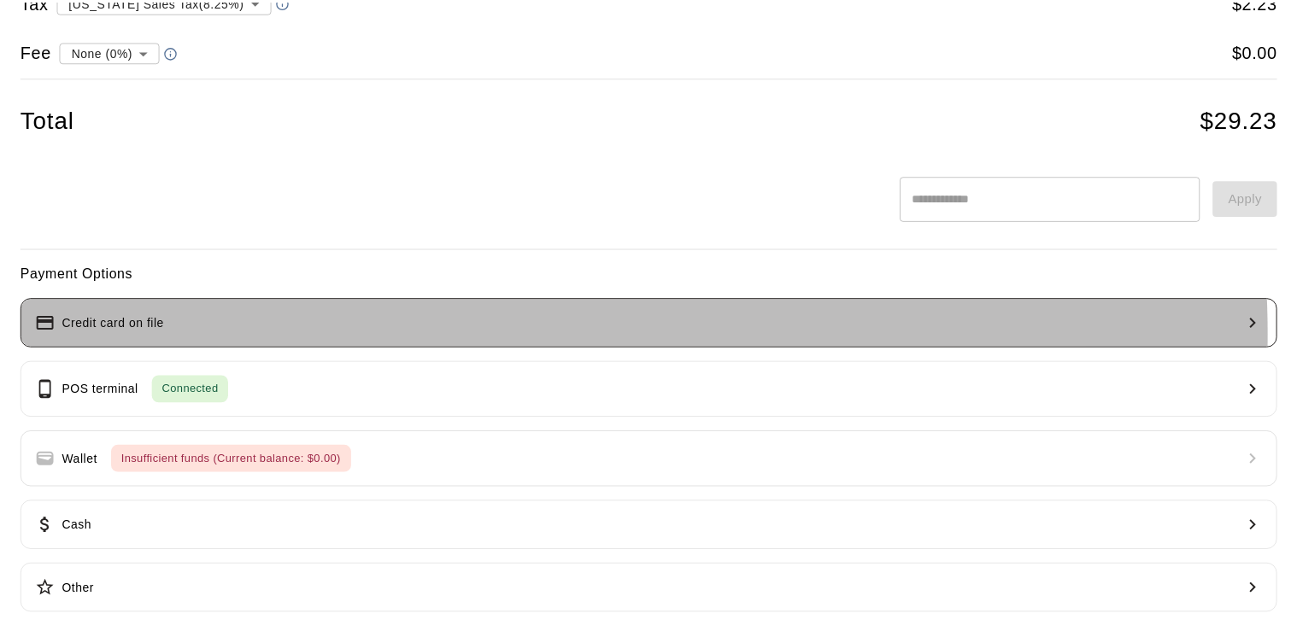
scroll to position [0, 0]
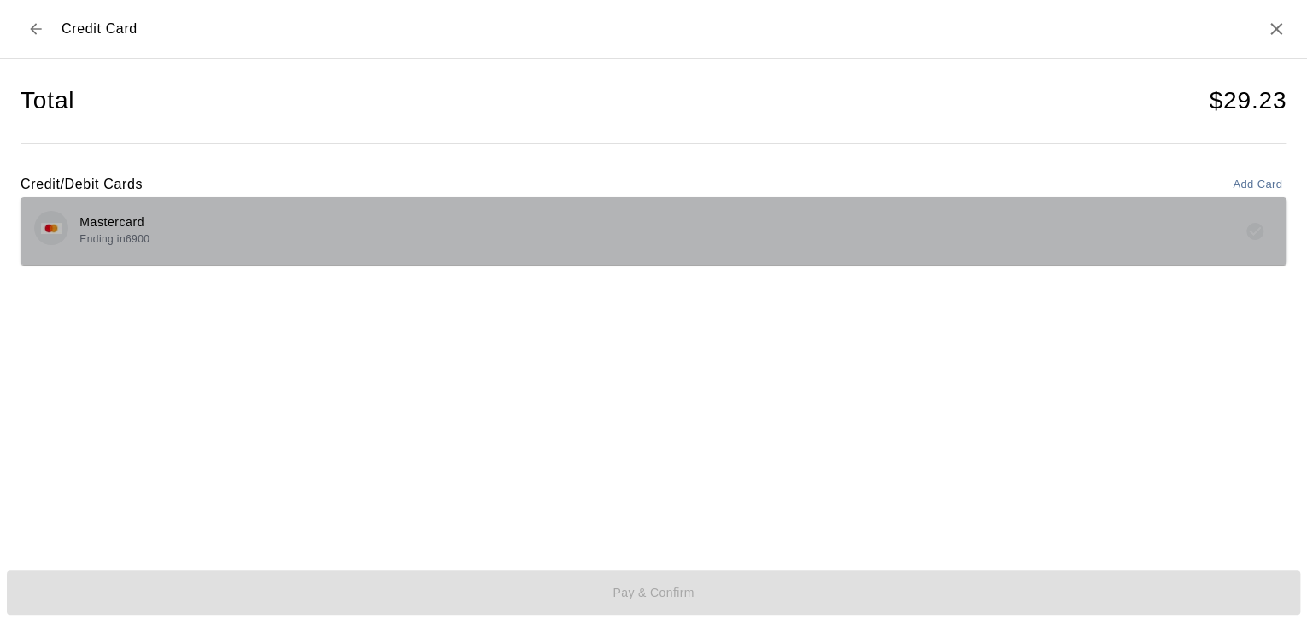
click at [379, 221] on div "Mastercard Ending in 6900" at bounding box center [653, 231] width 1239 height 40
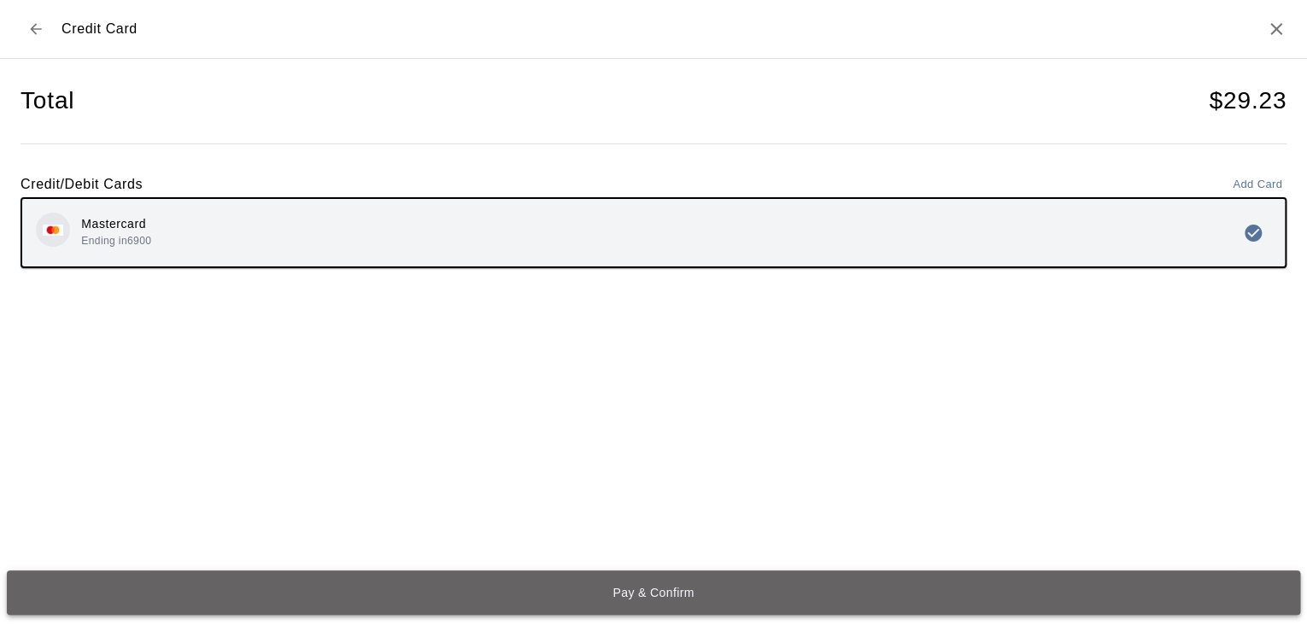
click at [638, 598] on button "Pay & Confirm" at bounding box center [653, 593] width 1293 height 44
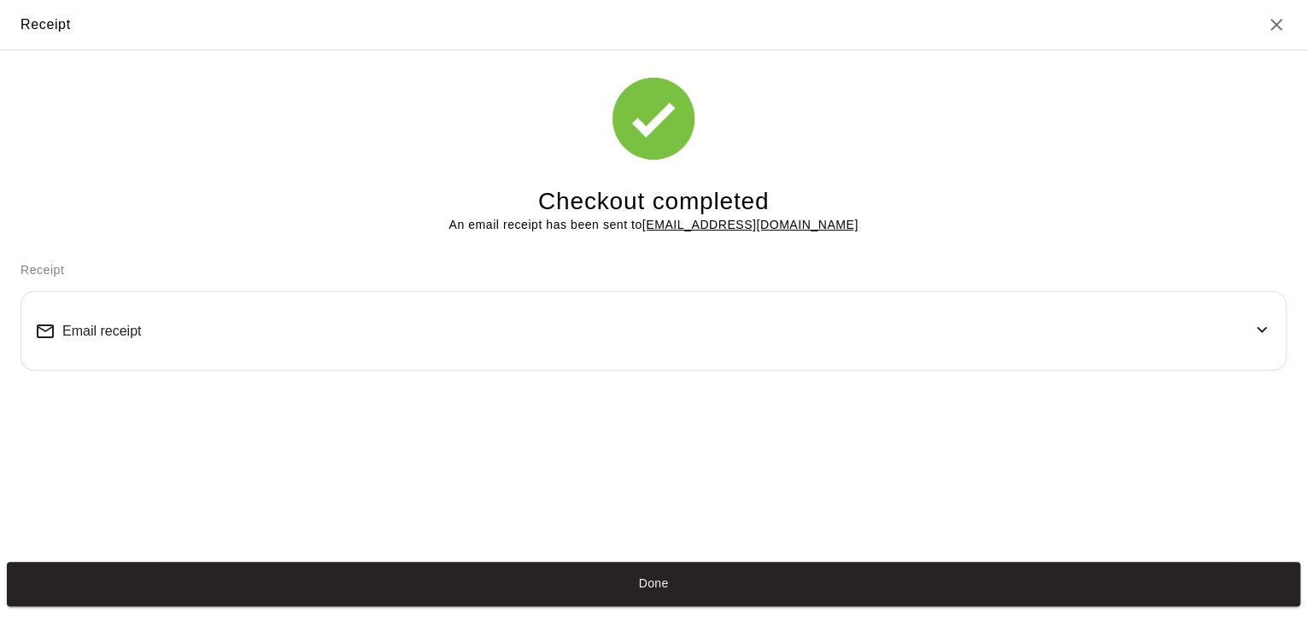
click at [1251, 333] on icon at bounding box center [1261, 329] width 21 height 21
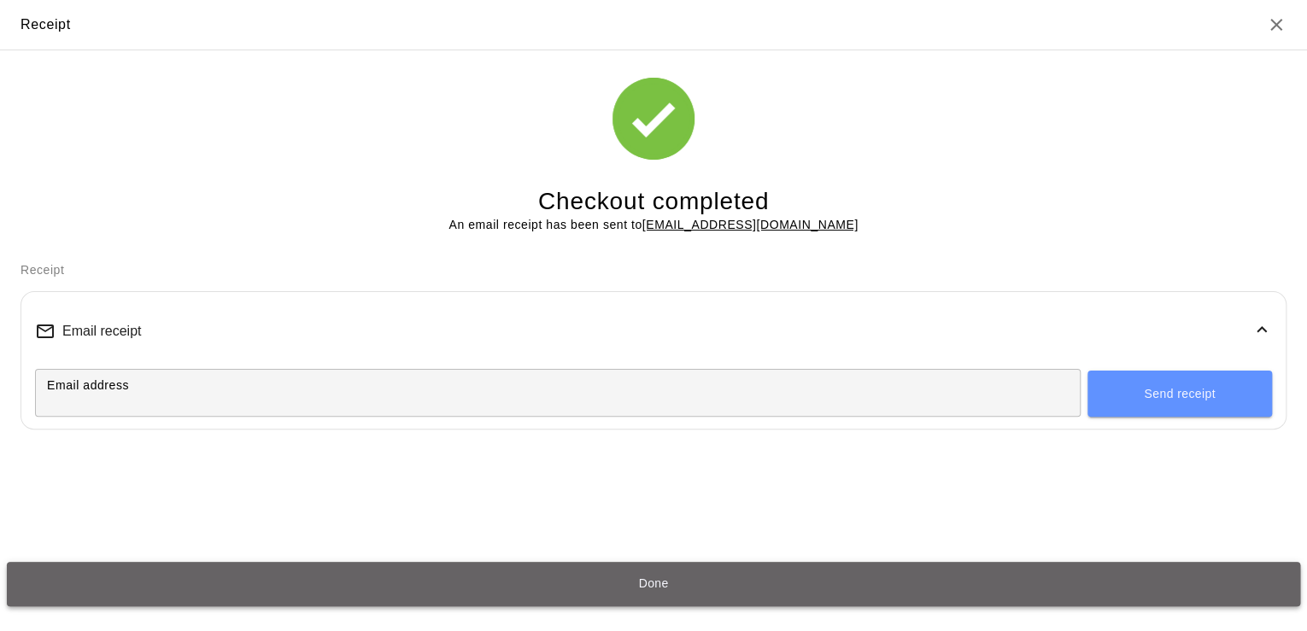
click at [631, 595] on button "Done" at bounding box center [653, 584] width 1293 height 44
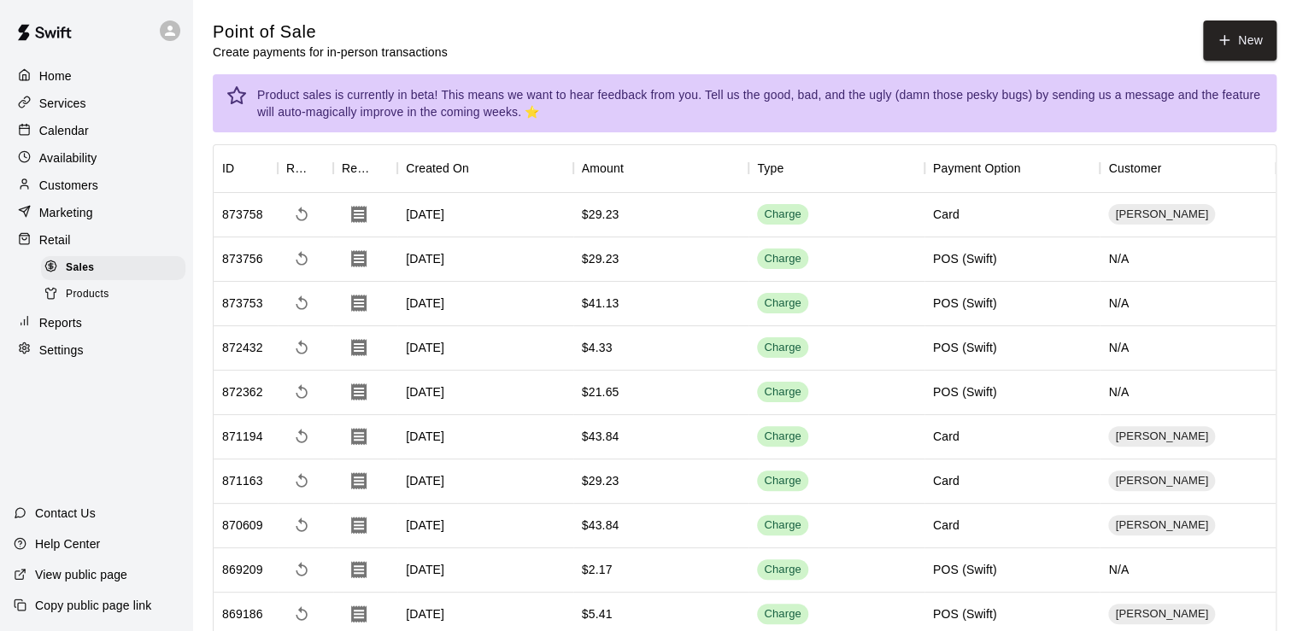
click at [64, 109] on p "Services" at bounding box center [62, 103] width 47 height 17
